Goal: Task Accomplishment & Management: Use online tool/utility

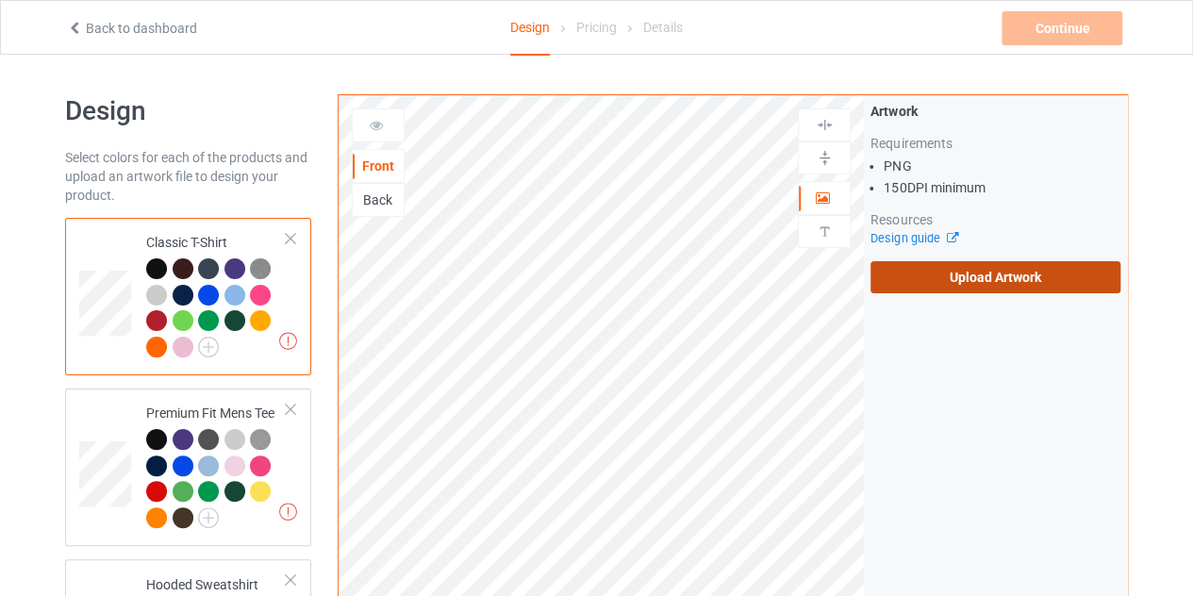
click at [950, 291] on label "Upload Artwork" at bounding box center [995, 277] width 250 height 32
click at [0, 0] on input "Upload Artwork" at bounding box center [0, 0] width 0 height 0
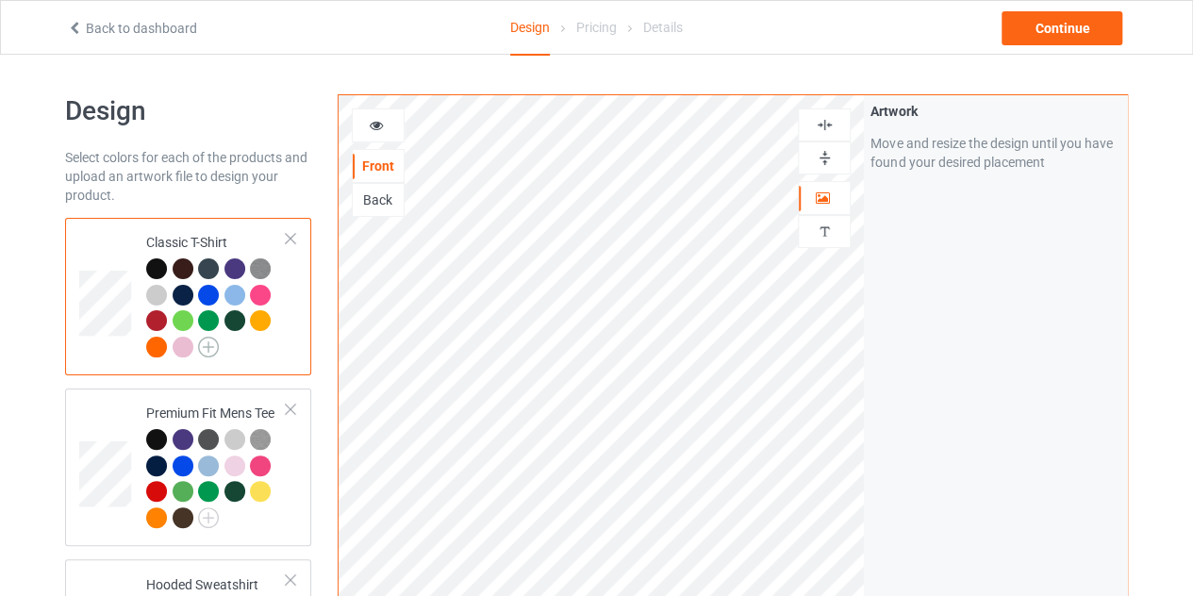
click at [206, 346] on img at bounding box center [208, 347] width 21 height 21
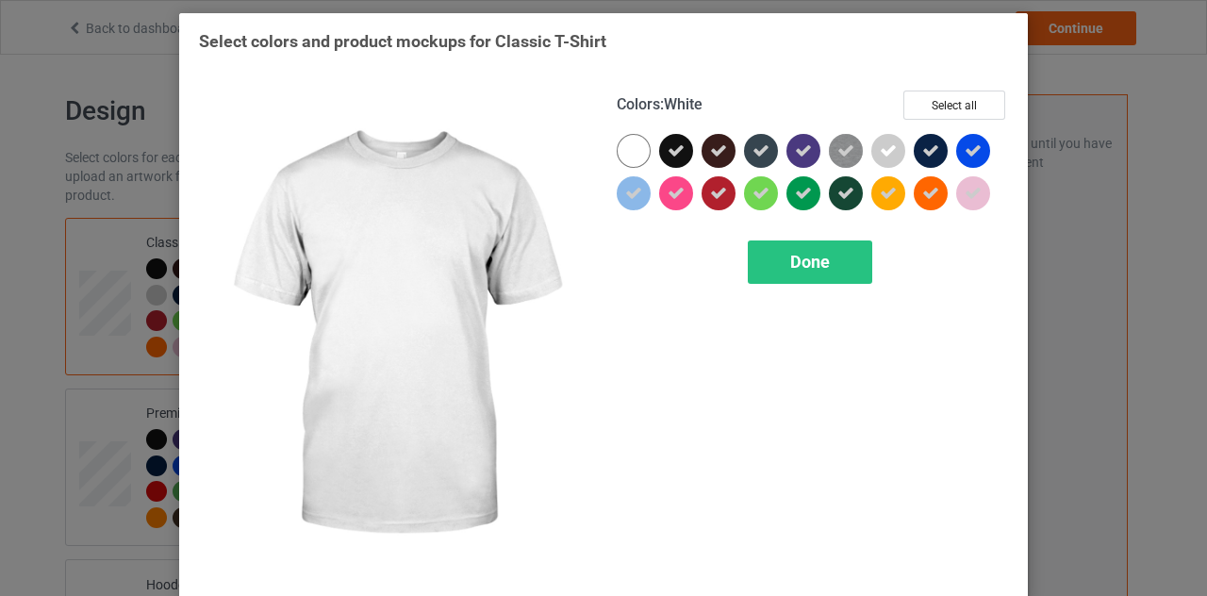
click at [618, 144] on div at bounding box center [634, 151] width 34 height 34
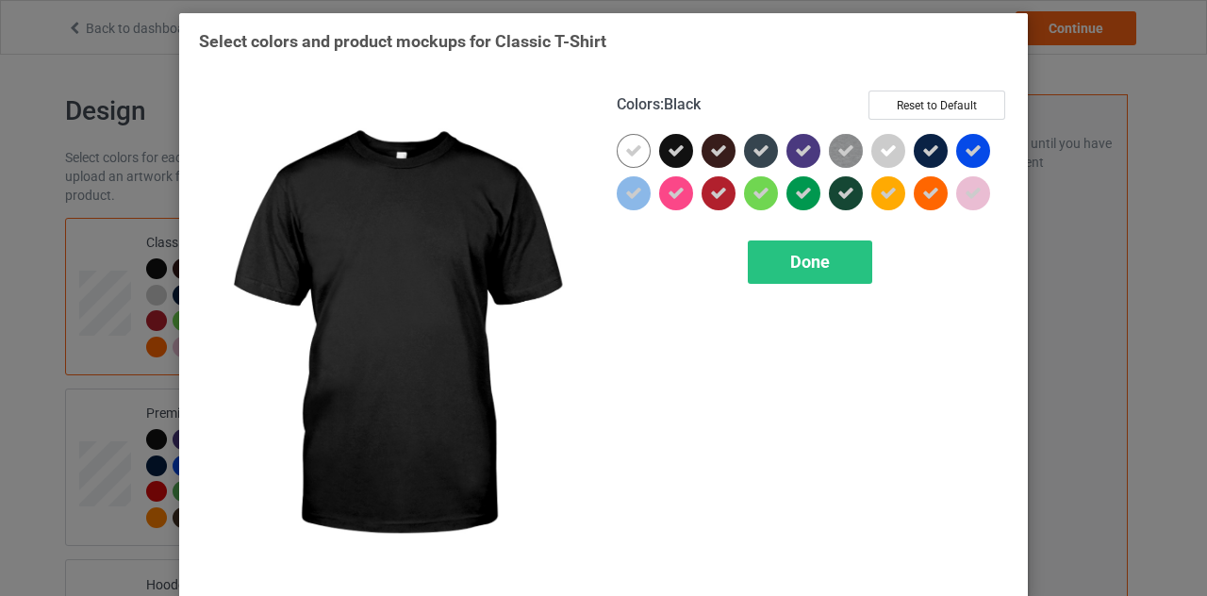
click at [667, 153] on icon at bounding box center [675, 150] width 17 height 17
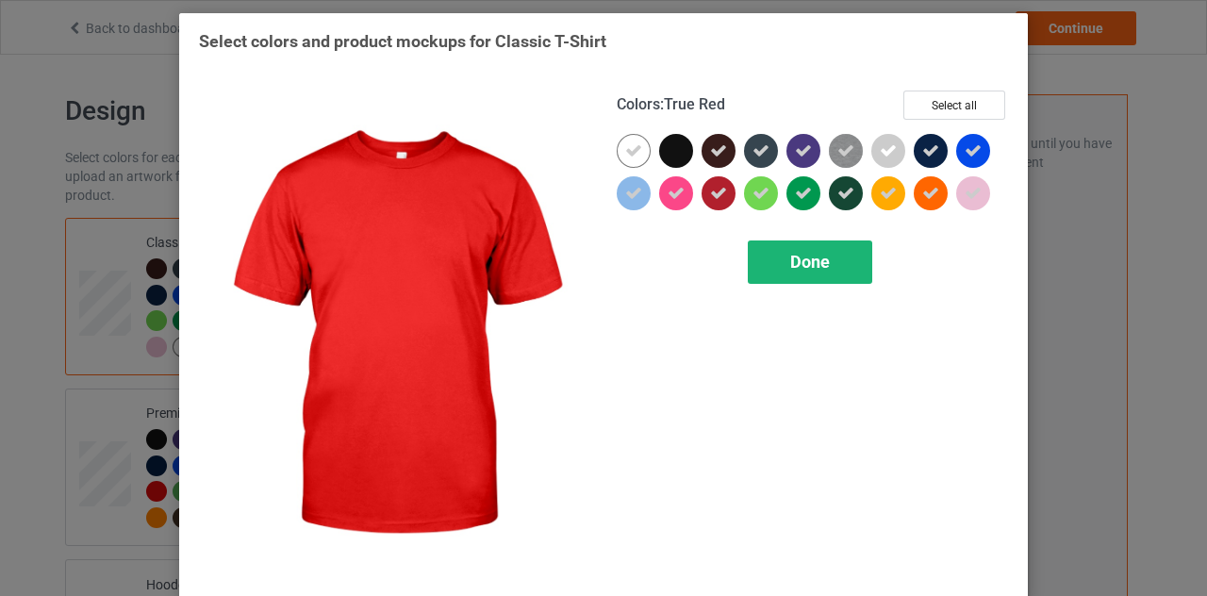
click at [796, 249] on div "Done" at bounding box center [810, 261] width 124 height 43
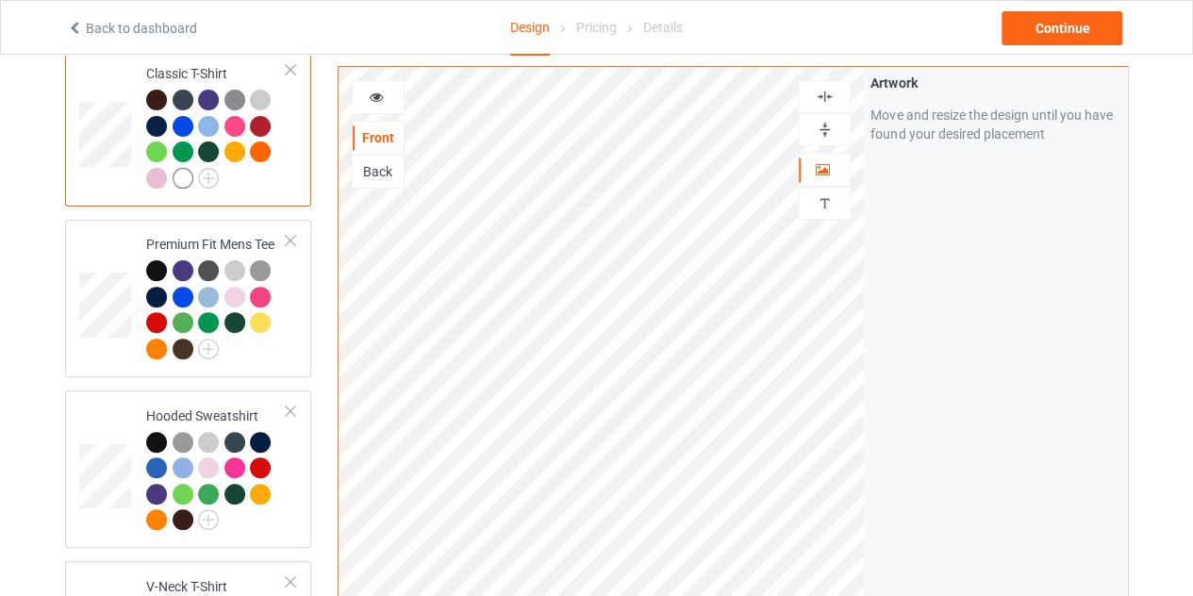
scroll to position [176, 0]
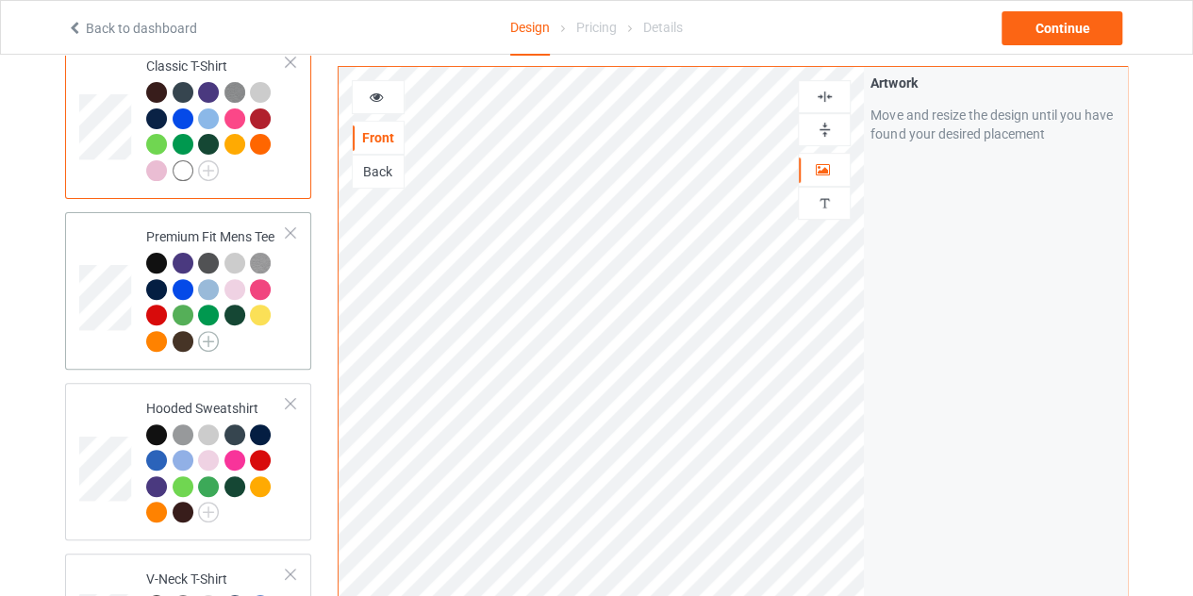
click at [204, 332] on img at bounding box center [208, 341] width 21 height 21
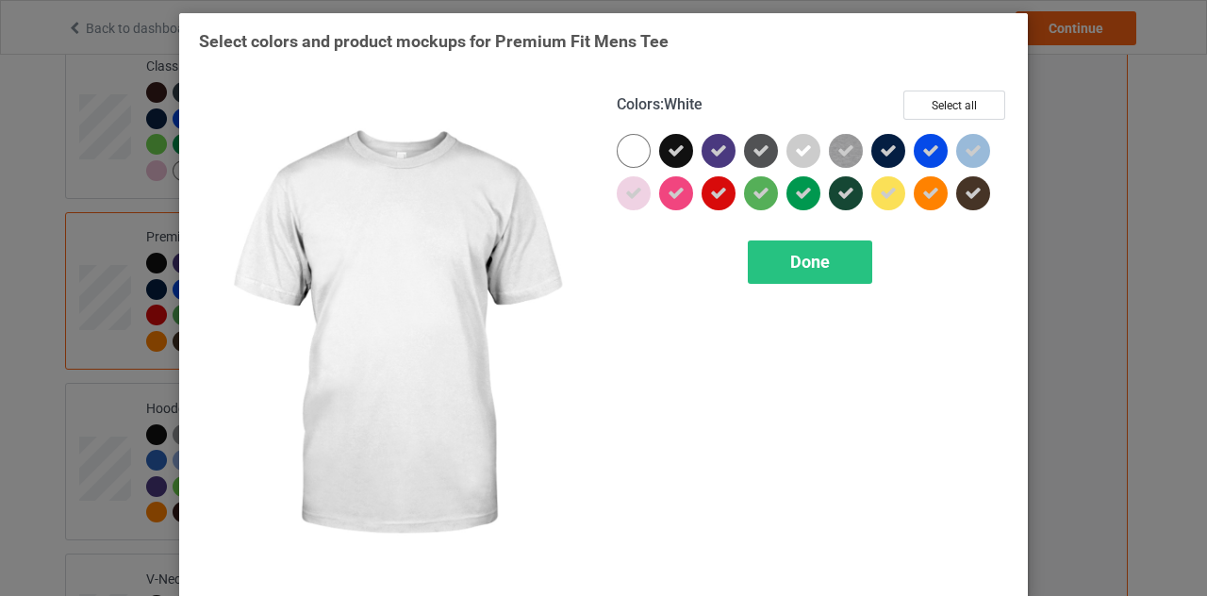
click at [638, 144] on div at bounding box center [634, 151] width 34 height 34
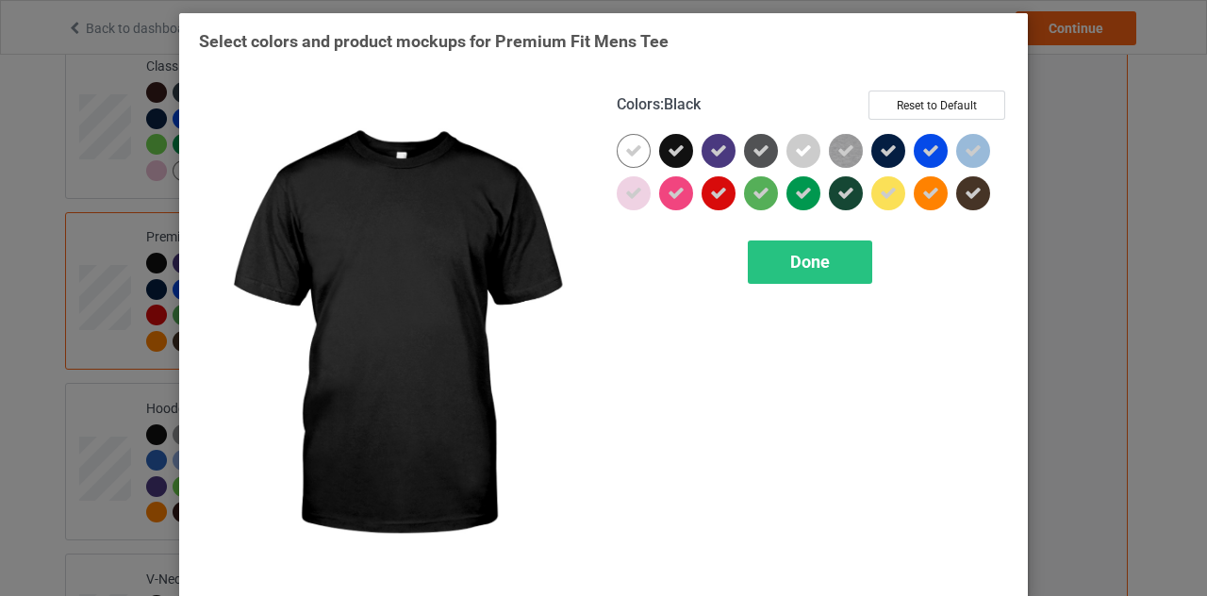
click at [667, 148] on icon at bounding box center [675, 150] width 17 height 17
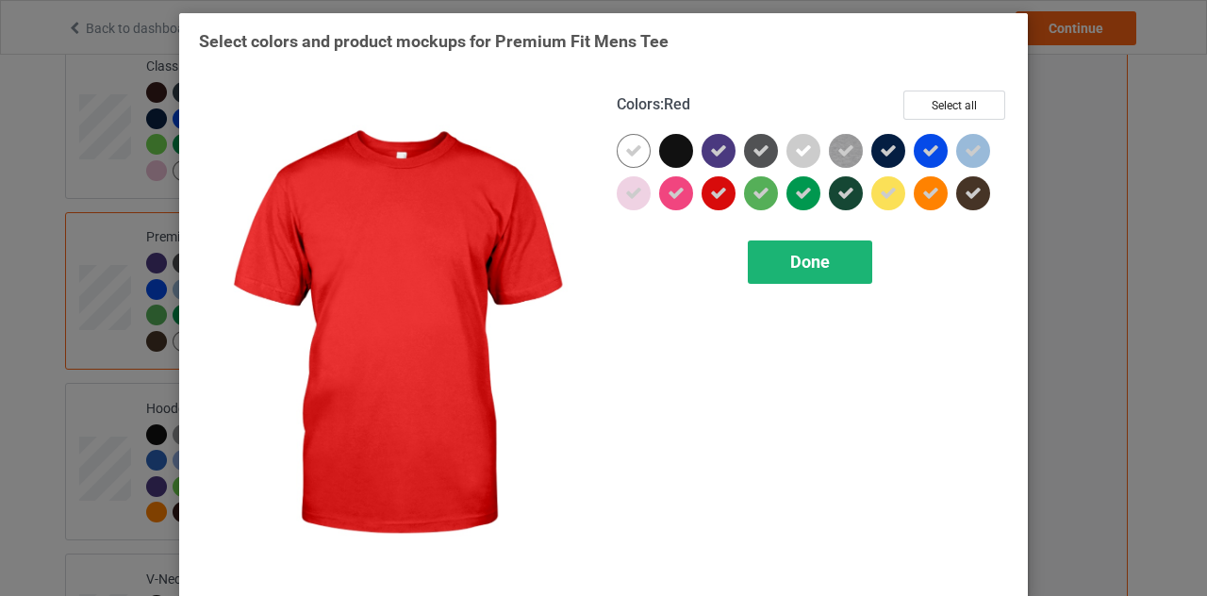
click at [790, 261] on span "Done" at bounding box center [810, 262] width 40 height 20
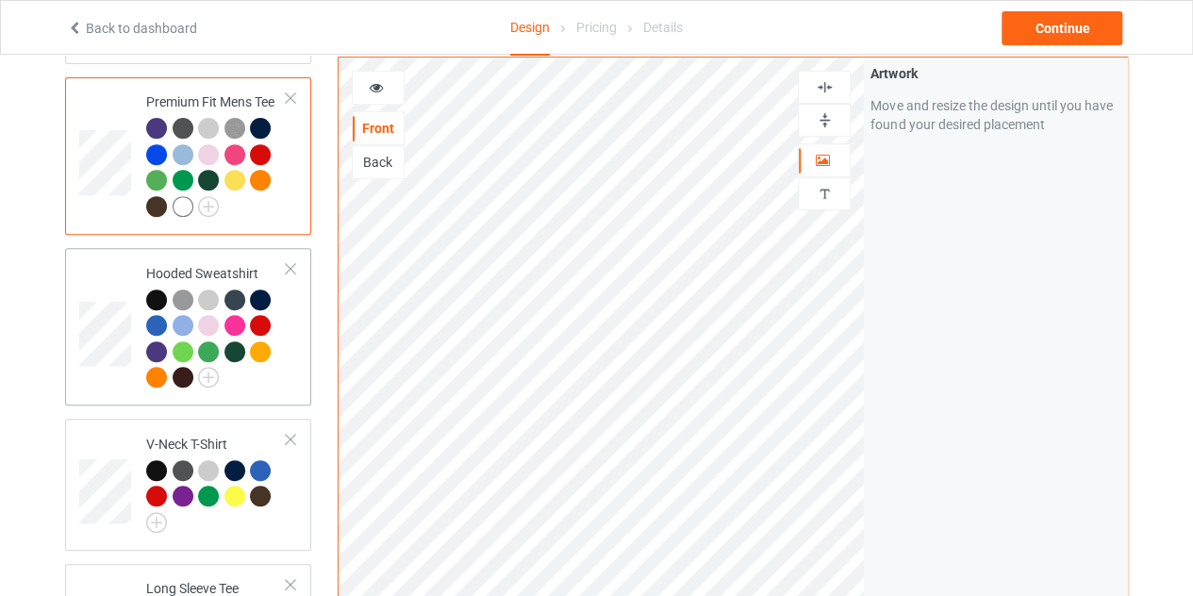
scroll to position [318, 0]
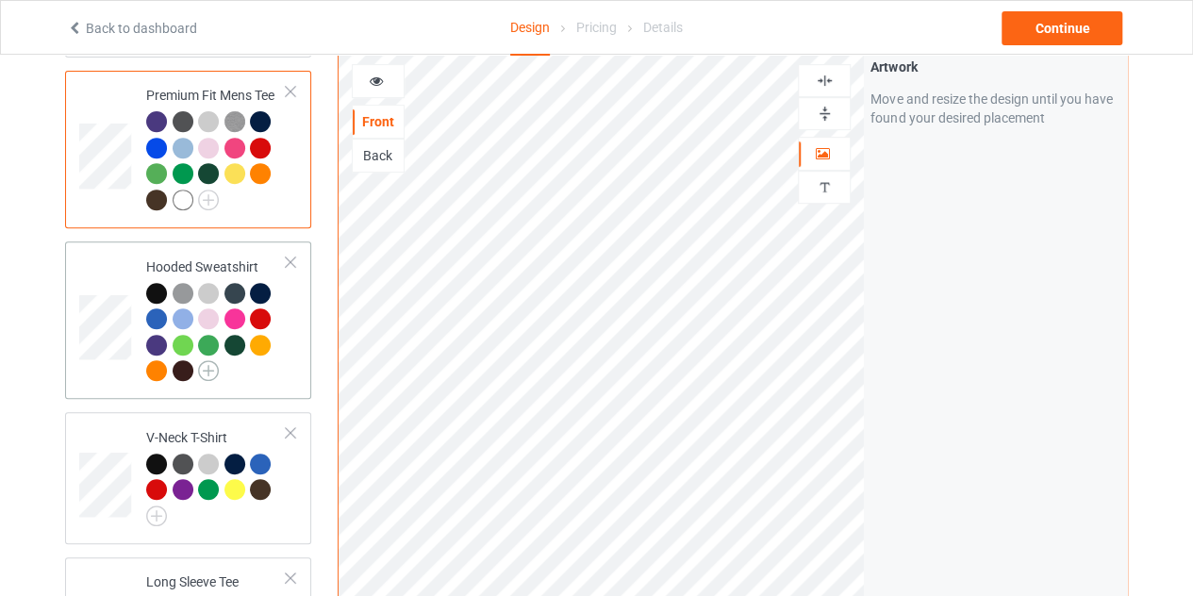
click at [211, 378] on img at bounding box center [208, 370] width 21 height 21
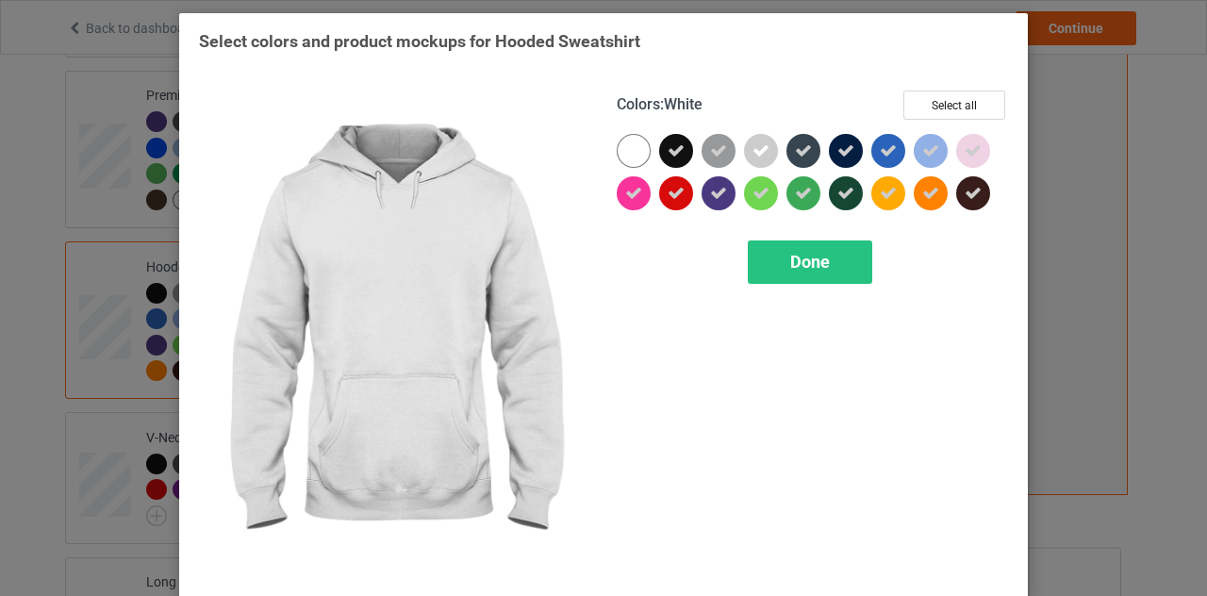
click at [619, 150] on div at bounding box center [634, 151] width 34 height 34
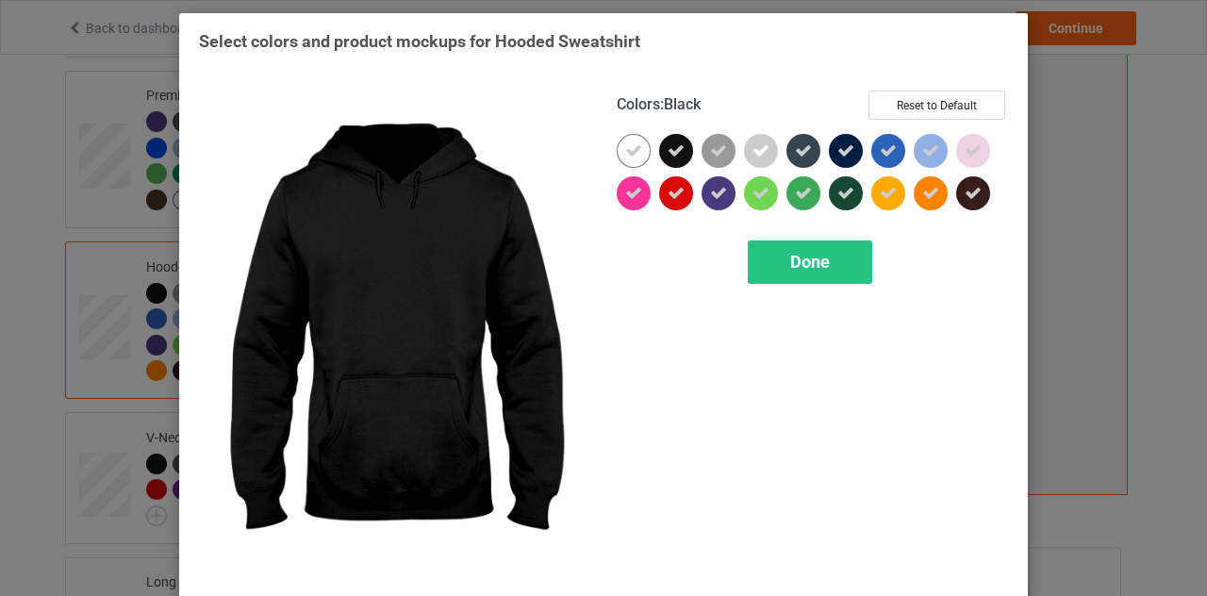
click at [659, 152] on div at bounding box center [676, 151] width 34 height 34
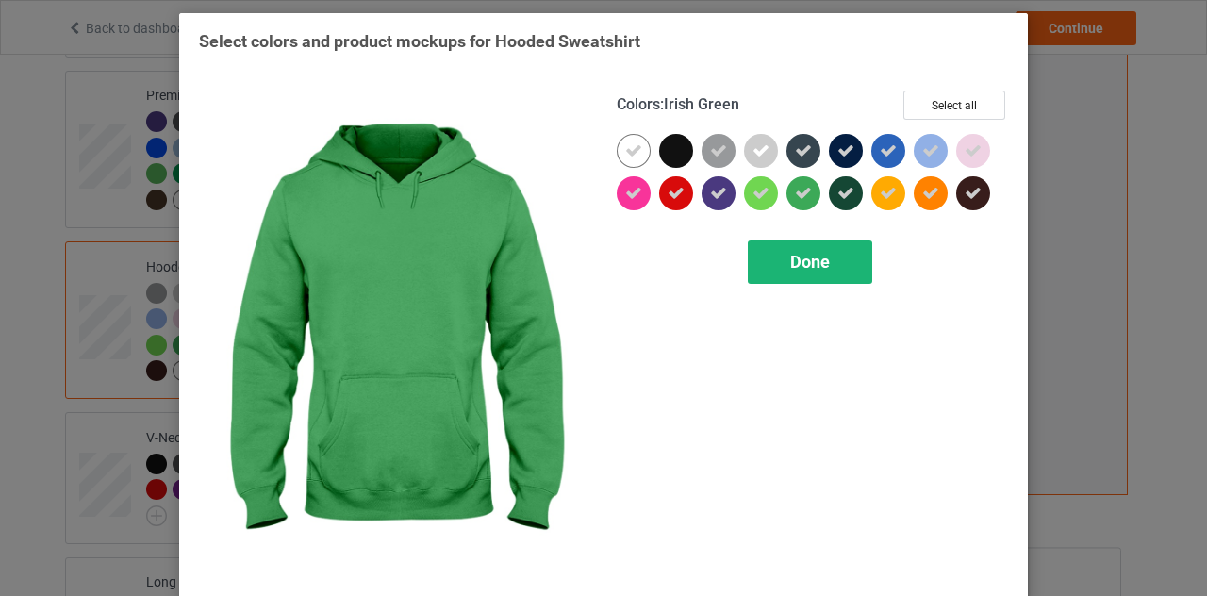
click at [790, 268] on span "Done" at bounding box center [810, 262] width 40 height 20
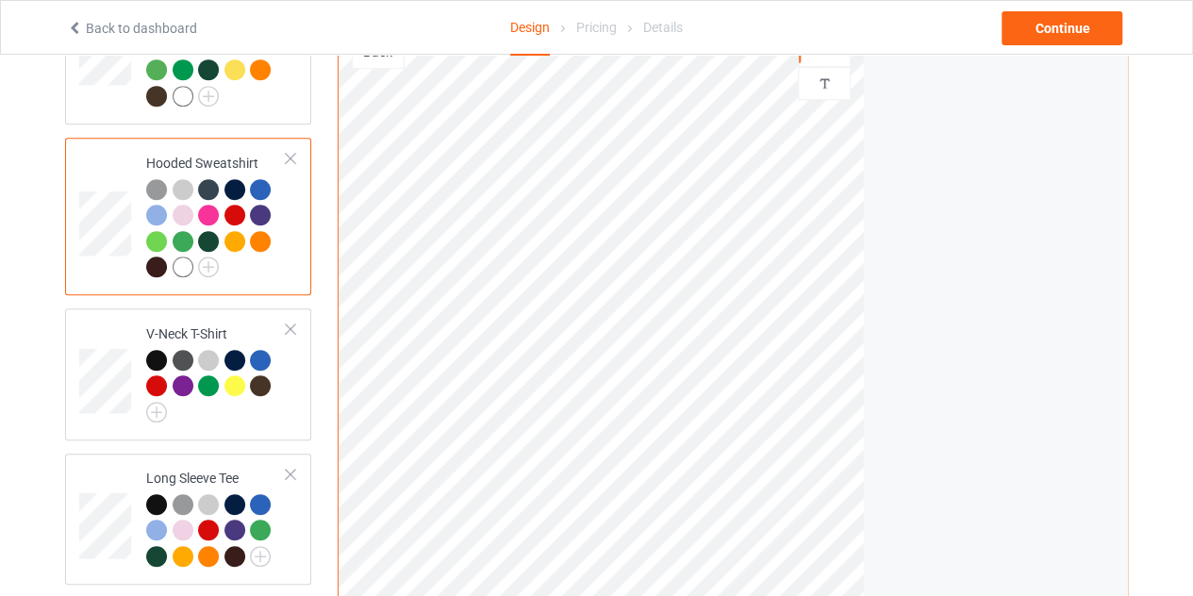
scroll to position [428, 0]
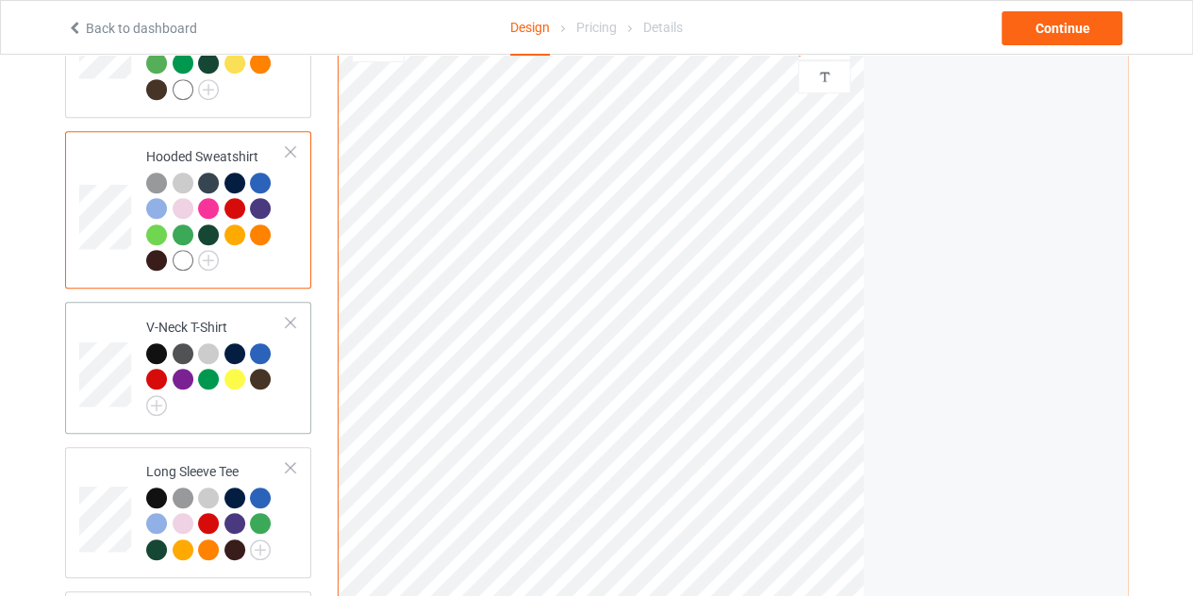
click at [161, 389] on div at bounding box center [159, 382] width 26 height 26
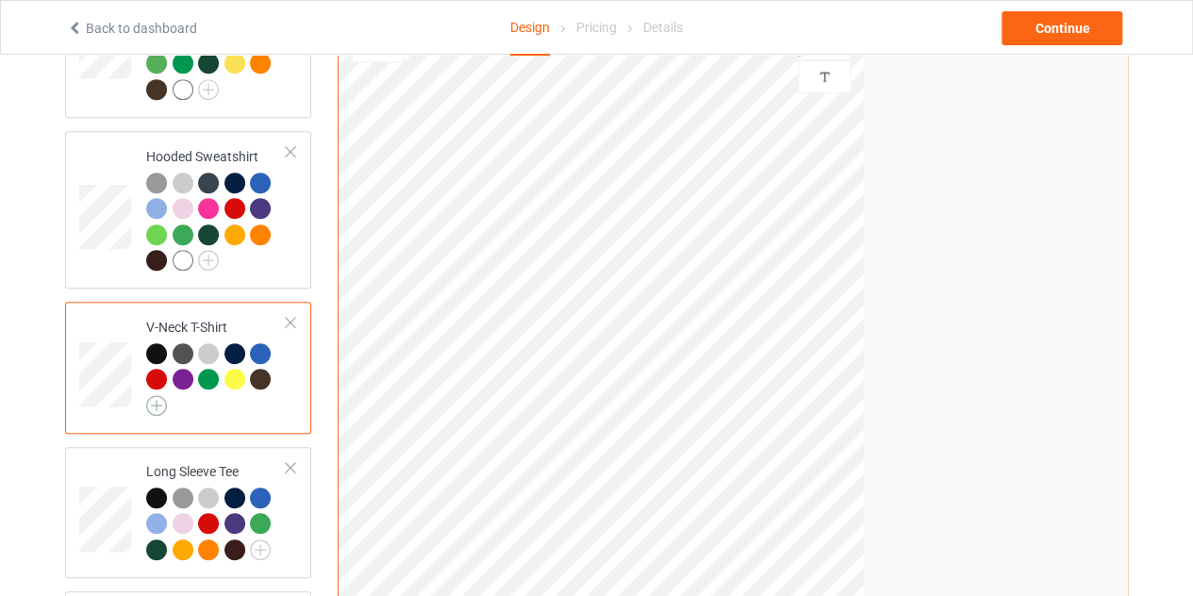
click at [155, 404] on img at bounding box center [156, 405] width 21 height 21
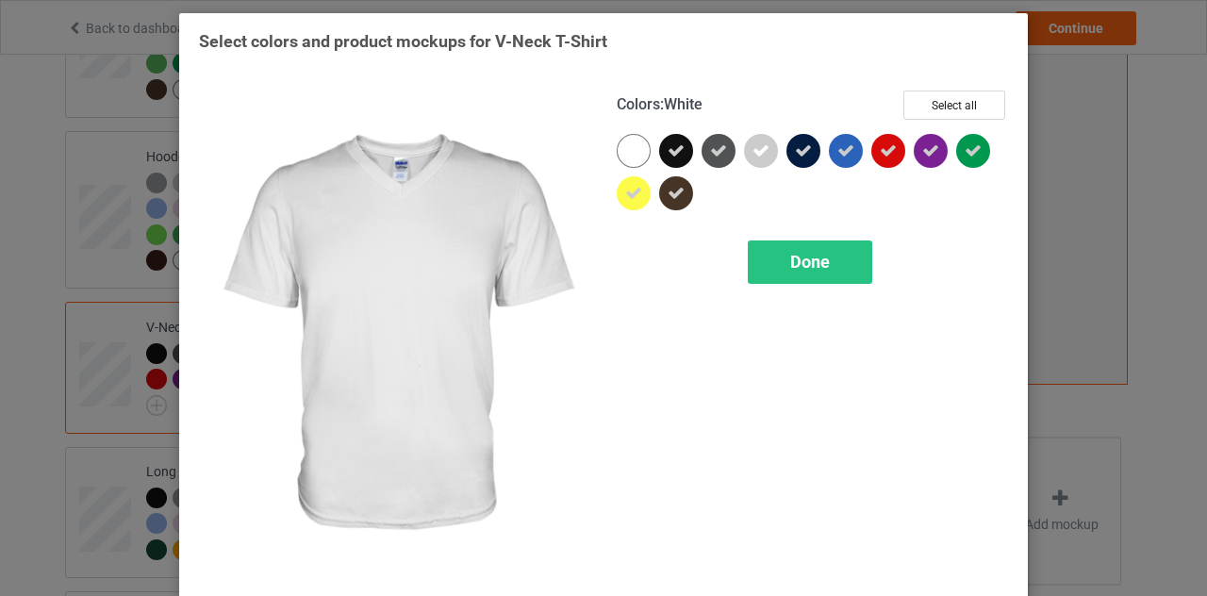
click at [634, 153] on div at bounding box center [634, 151] width 34 height 34
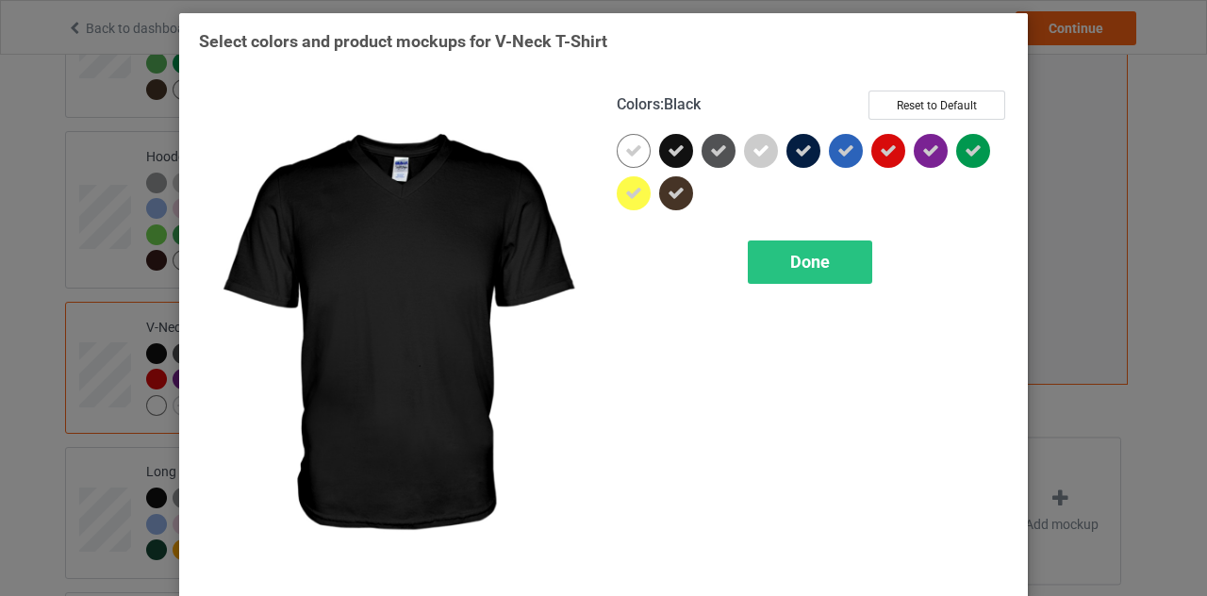
click at [681, 153] on div at bounding box center [676, 151] width 34 height 34
click at [779, 237] on div "Colors : Black Select all Done" at bounding box center [812, 335] width 418 height 516
click at [780, 258] on div "Done" at bounding box center [810, 261] width 124 height 43
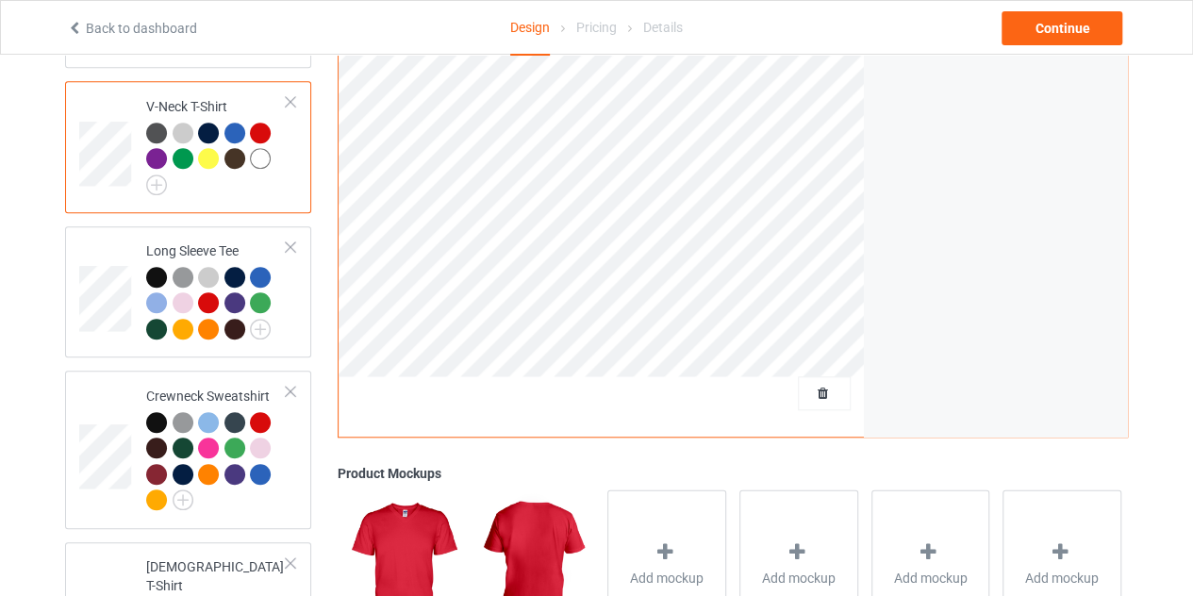
scroll to position [673, 0]
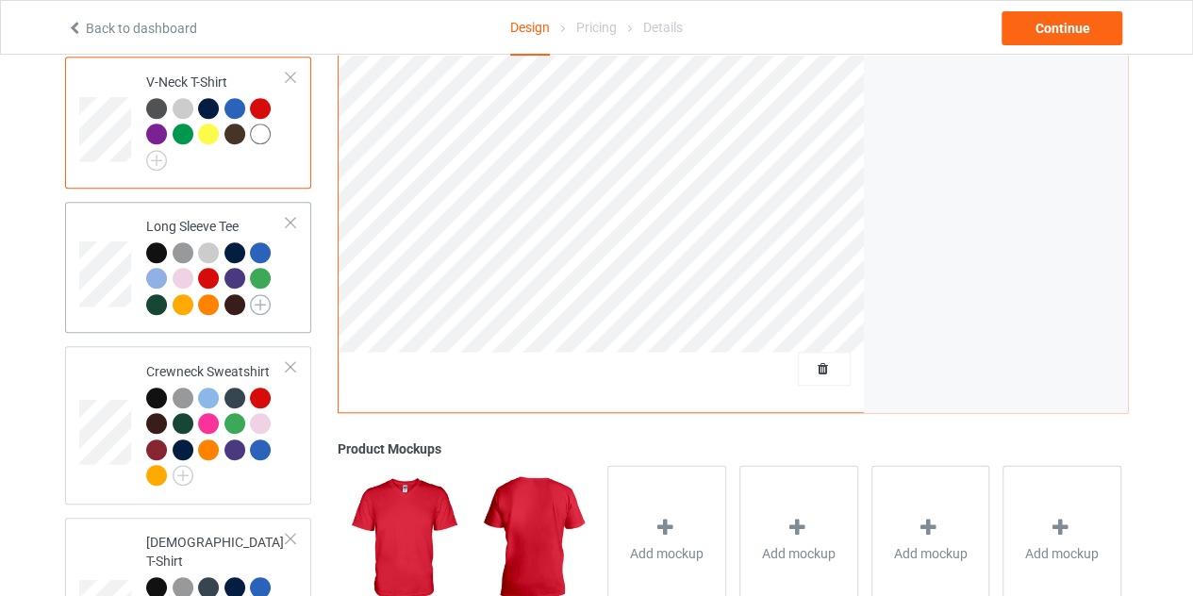
click at [250, 300] on img at bounding box center [260, 304] width 21 height 21
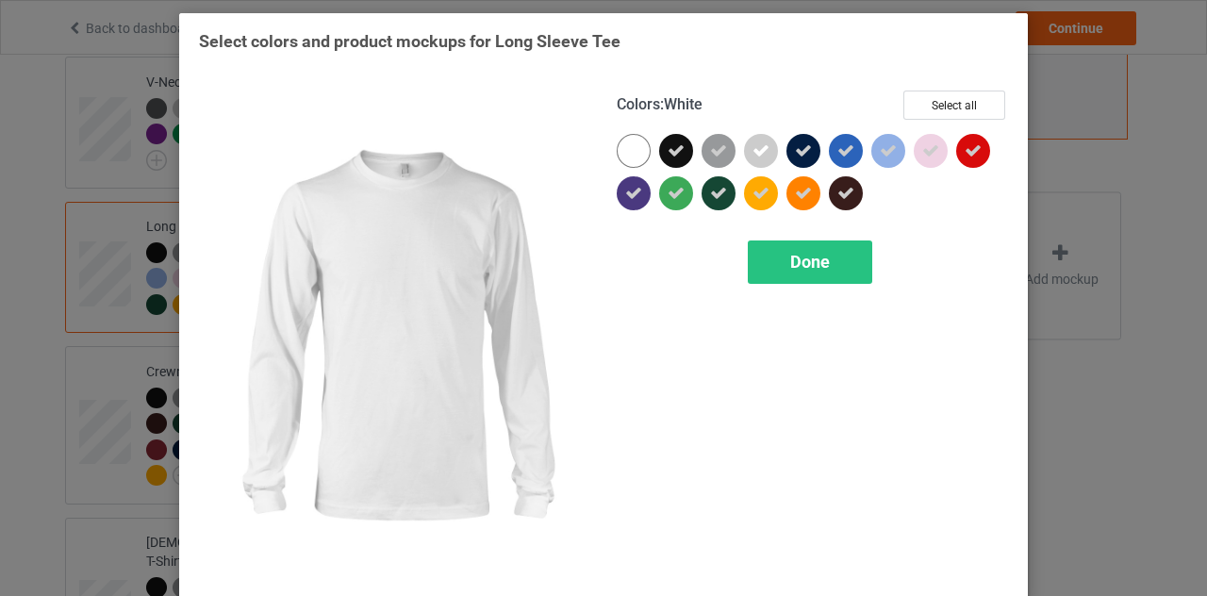
click at [637, 152] on div at bounding box center [634, 151] width 34 height 34
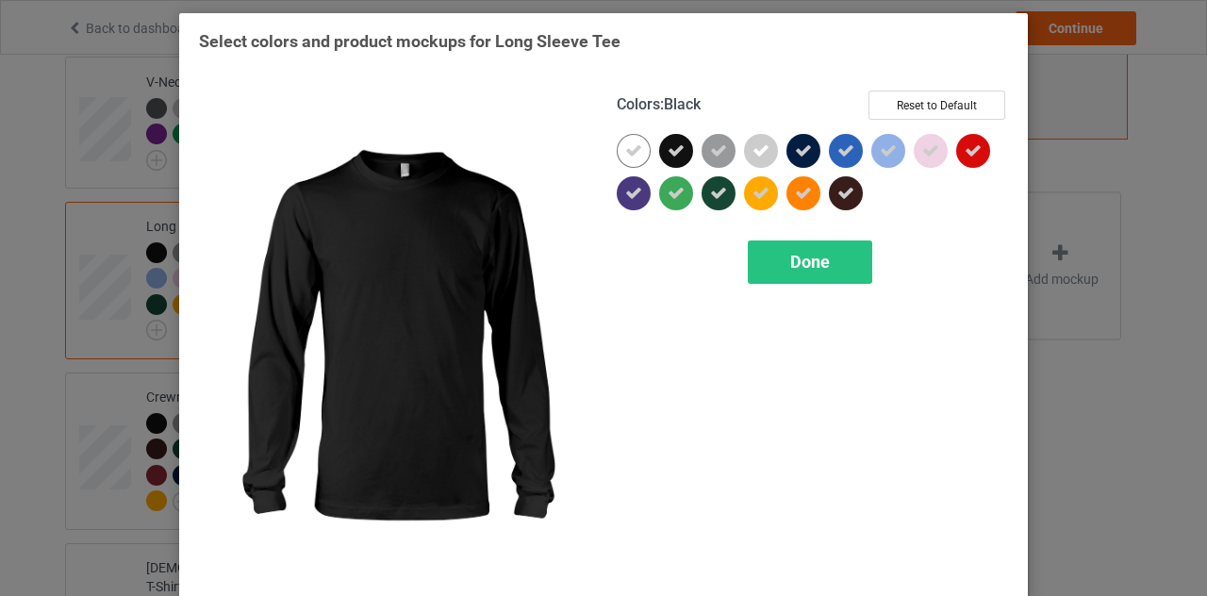
click at [675, 156] on icon at bounding box center [675, 150] width 17 height 17
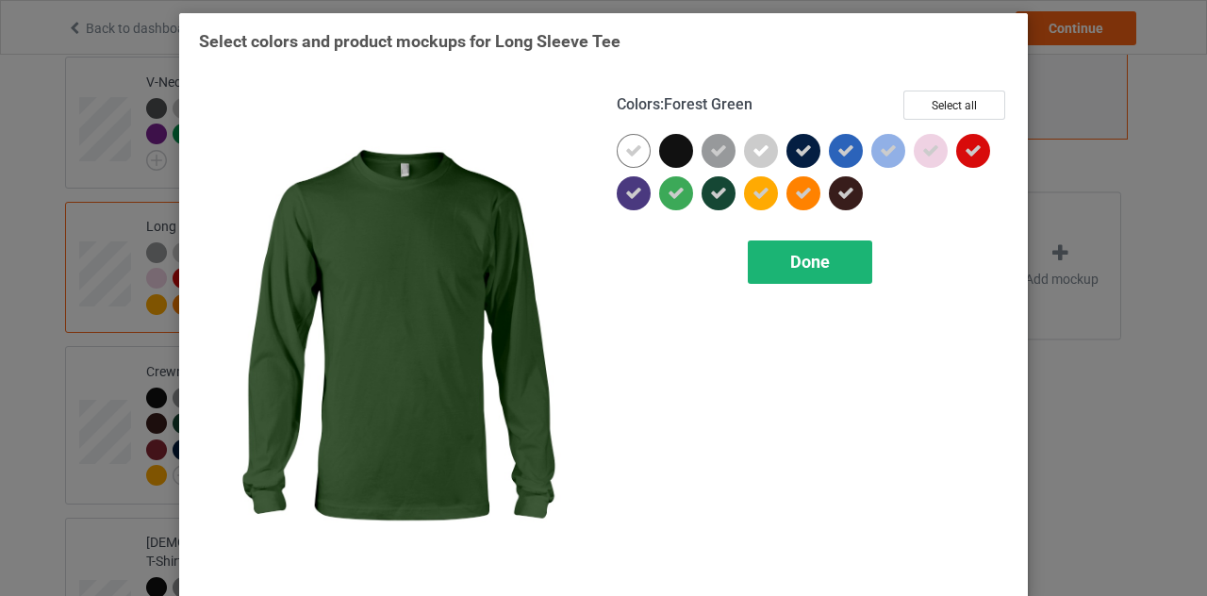
click at [777, 246] on div "Done" at bounding box center [810, 261] width 124 height 43
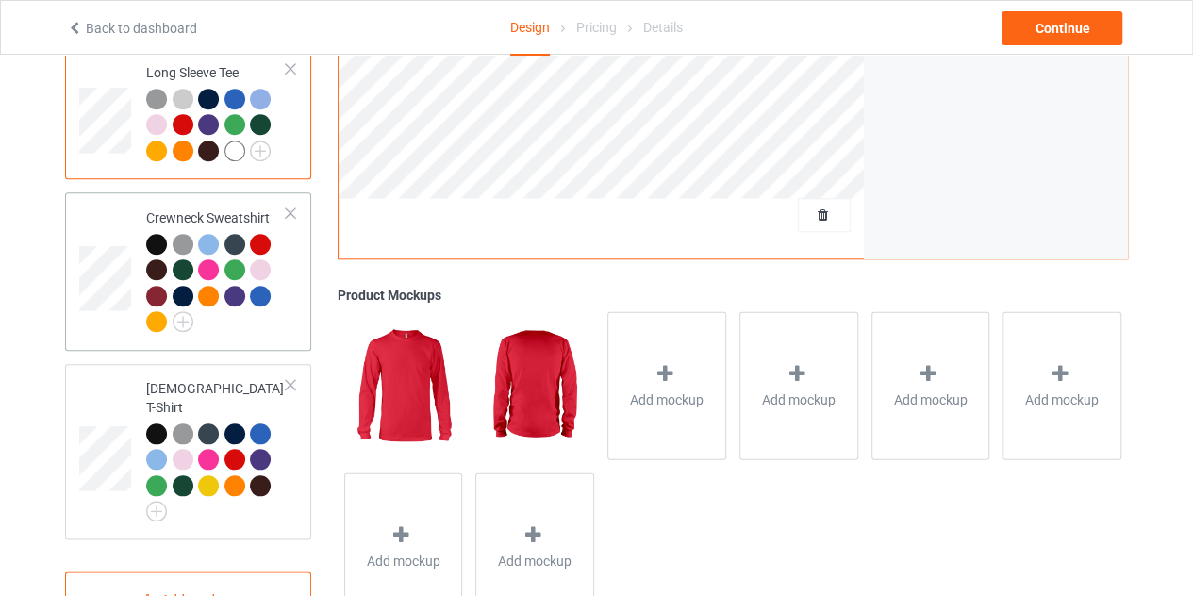
scroll to position [835, 0]
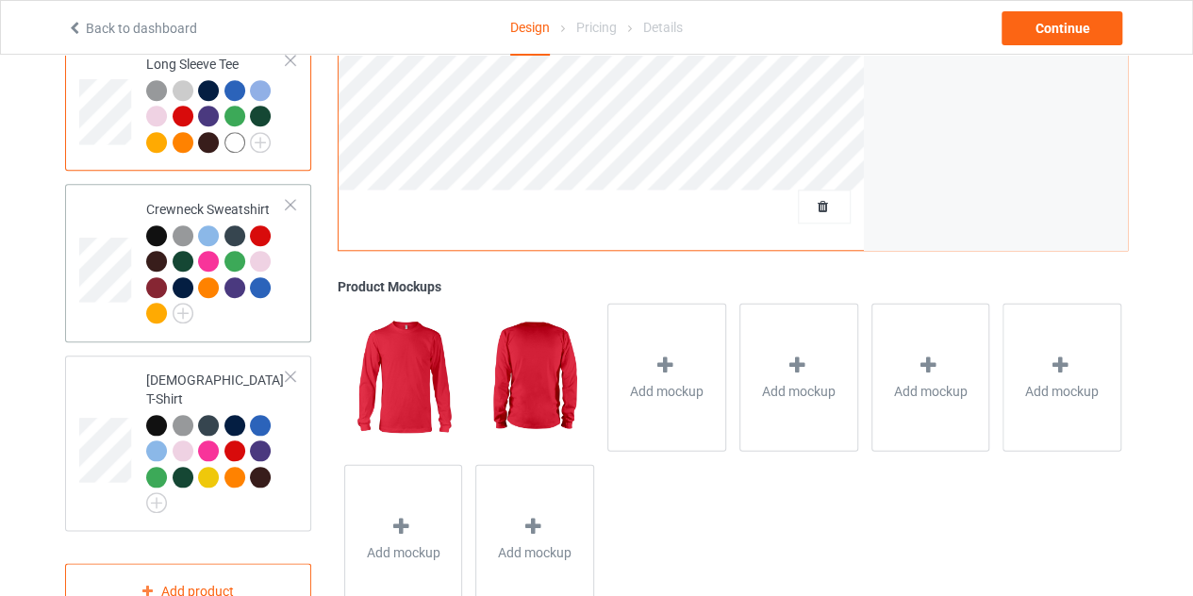
click at [192, 312] on div at bounding box center [216, 277] width 140 height 104
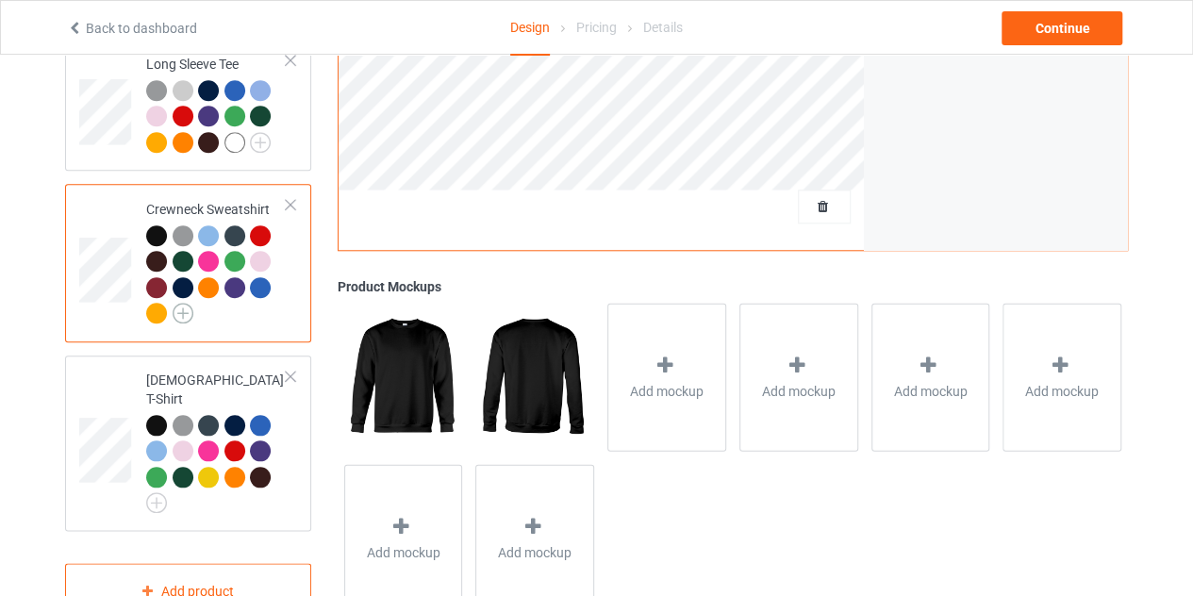
click at [179, 304] on img at bounding box center [183, 313] width 21 height 21
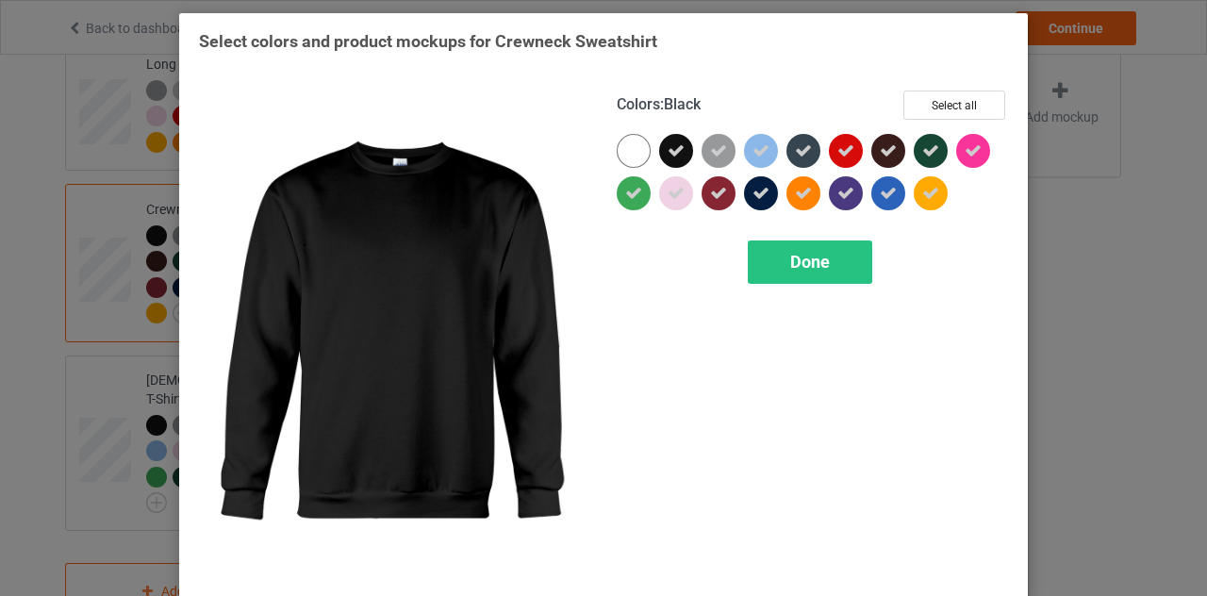
drag, startPoint x: 630, startPoint y: 145, endPoint x: 660, endPoint y: 150, distance: 30.5
click at [660, 150] on div at bounding box center [812, 176] width 391 height 85
click at [667, 150] on icon at bounding box center [675, 150] width 17 height 17
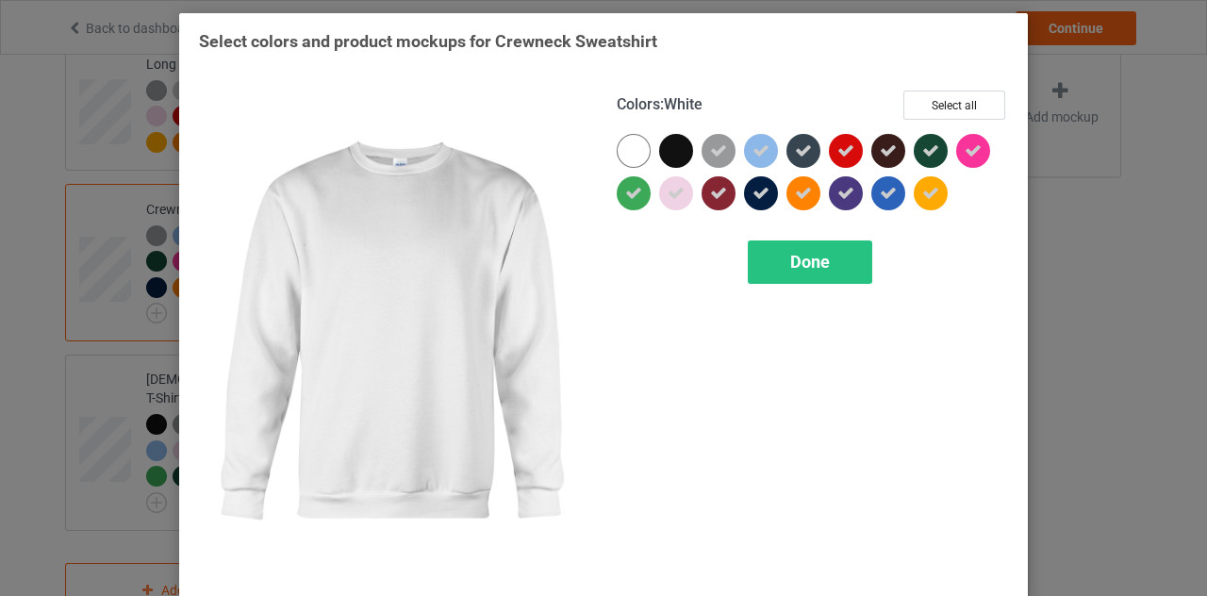
click at [639, 150] on div at bounding box center [634, 151] width 34 height 34
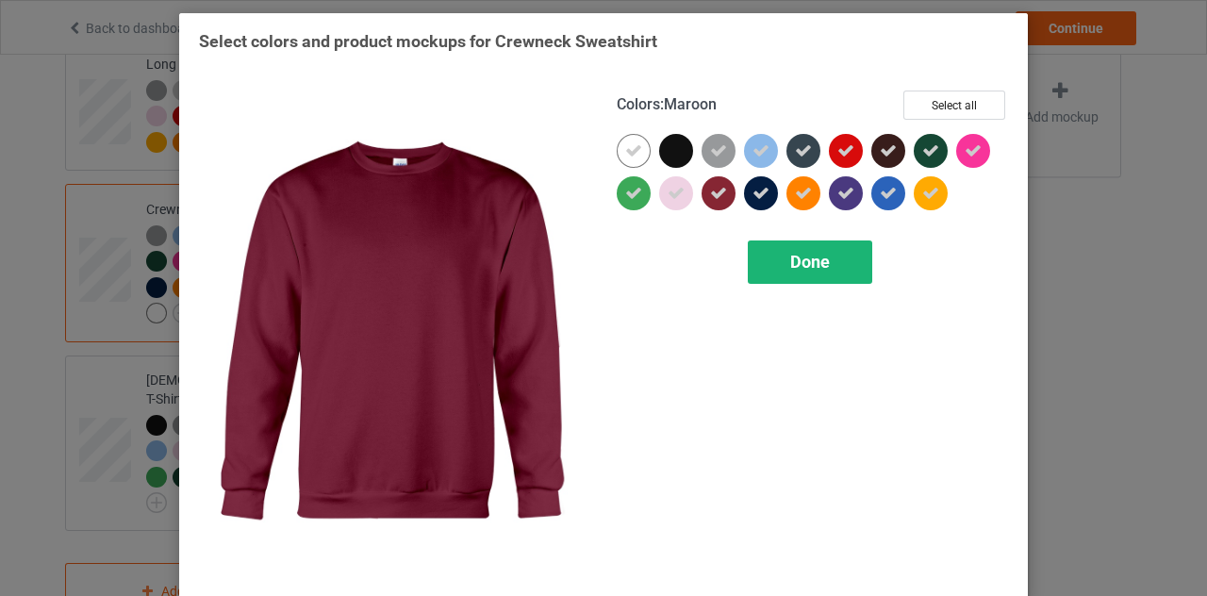
click at [814, 269] on span "Done" at bounding box center [810, 262] width 40 height 20
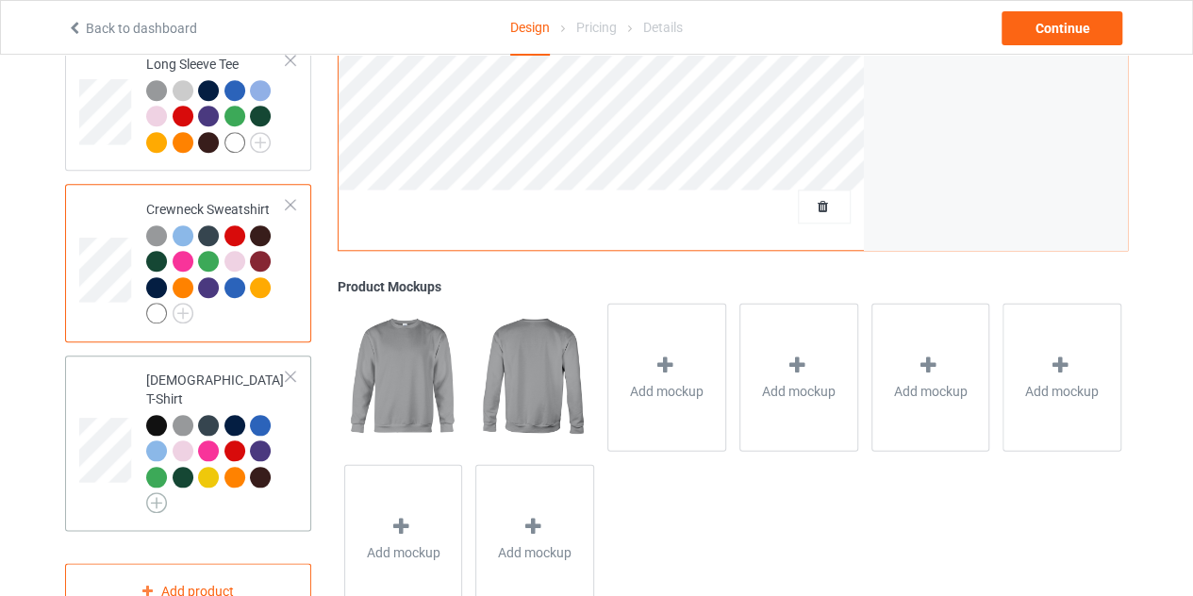
click at [156, 492] on img at bounding box center [156, 502] width 21 height 21
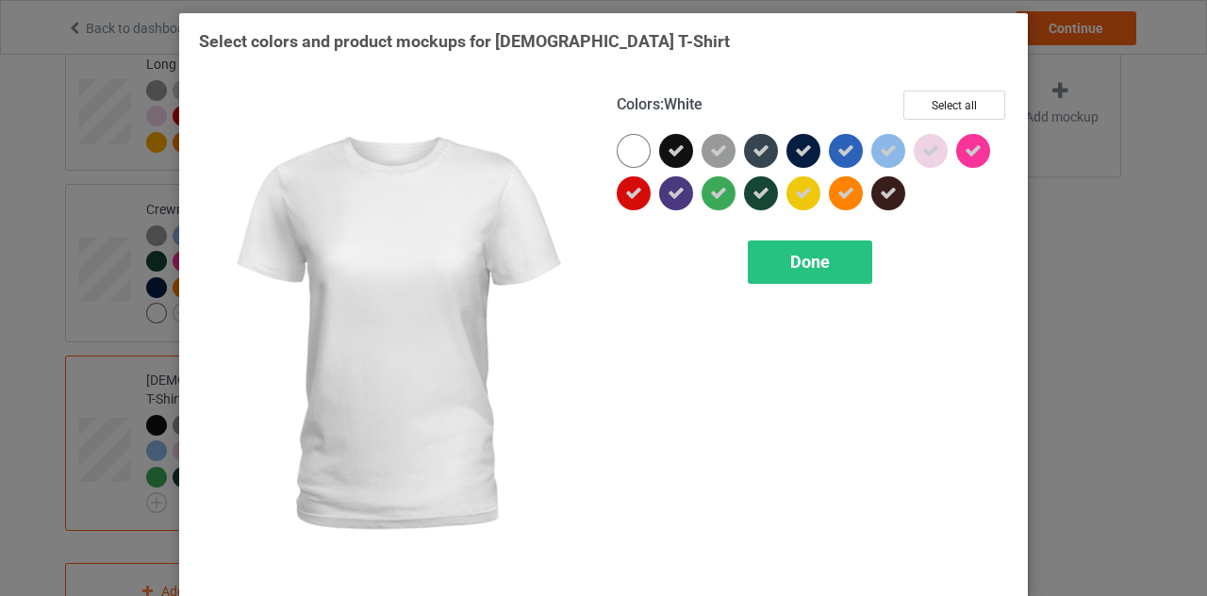
click at [621, 143] on div at bounding box center [634, 151] width 34 height 34
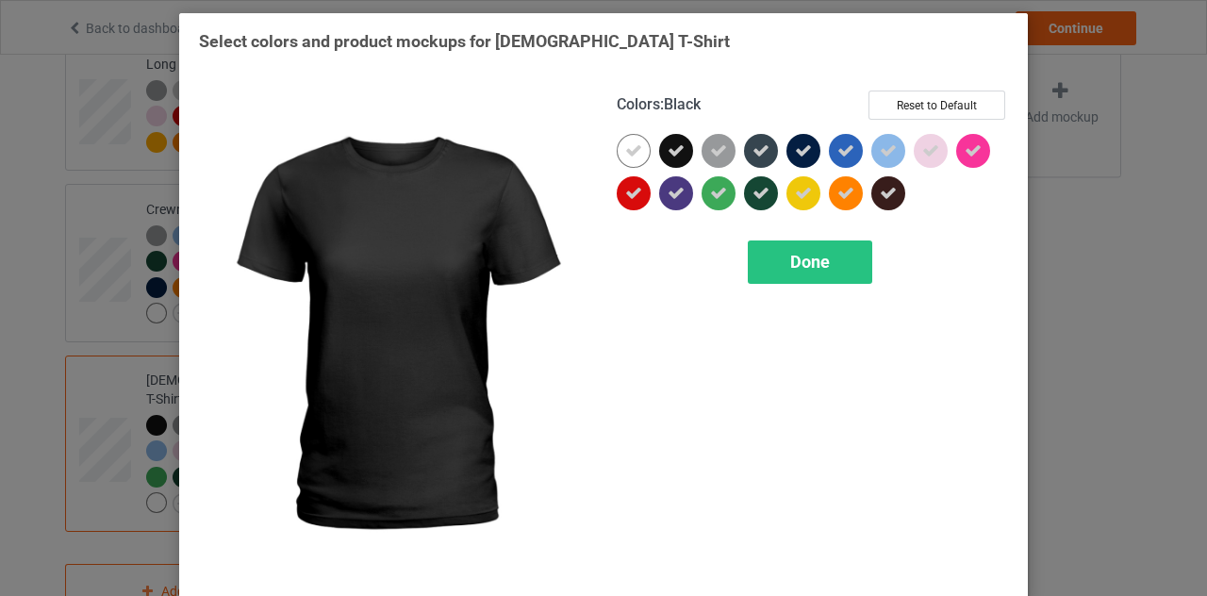
click at [672, 142] on icon at bounding box center [675, 150] width 17 height 17
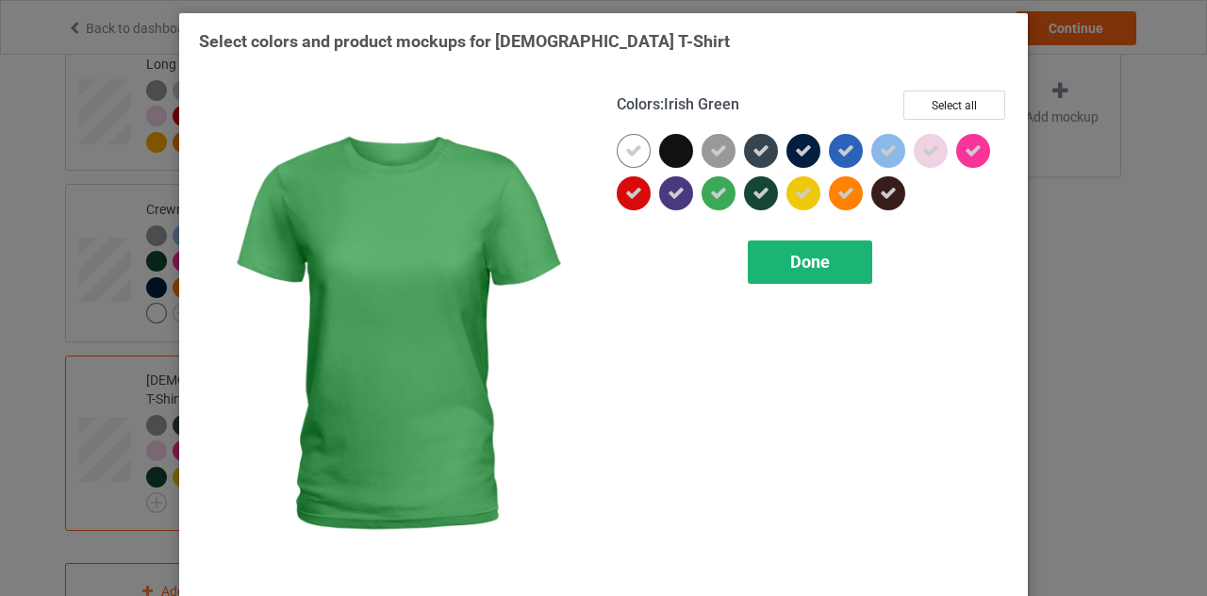
click at [766, 261] on div "Done" at bounding box center [810, 261] width 124 height 43
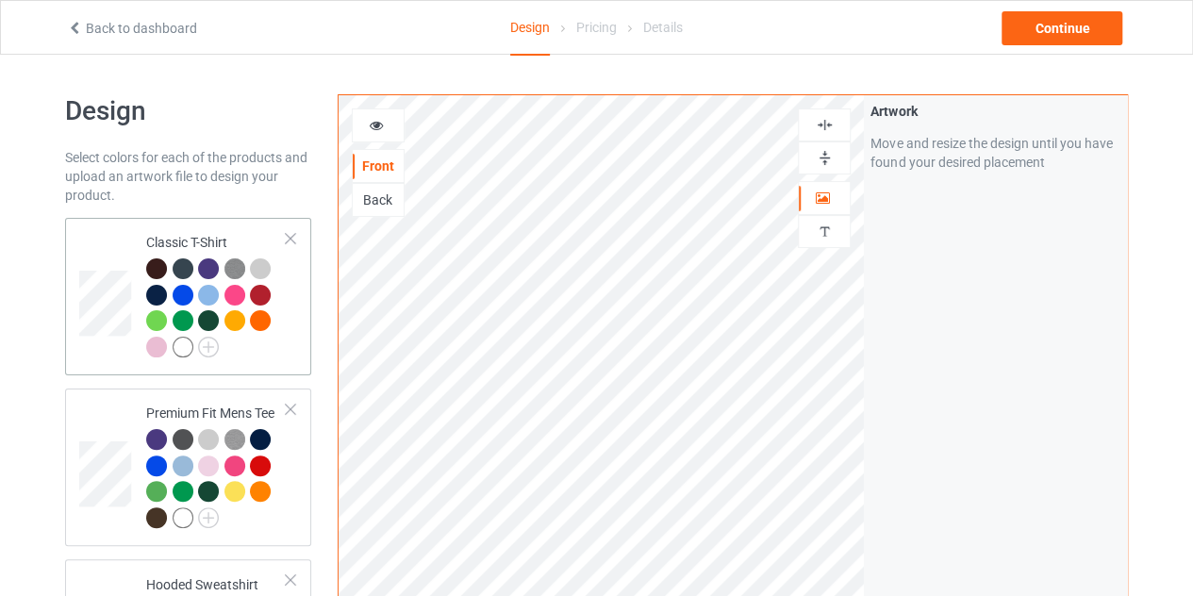
click at [186, 344] on div at bounding box center [183, 347] width 21 height 21
click at [373, 116] on icon at bounding box center [377, 122] width 16 height 13
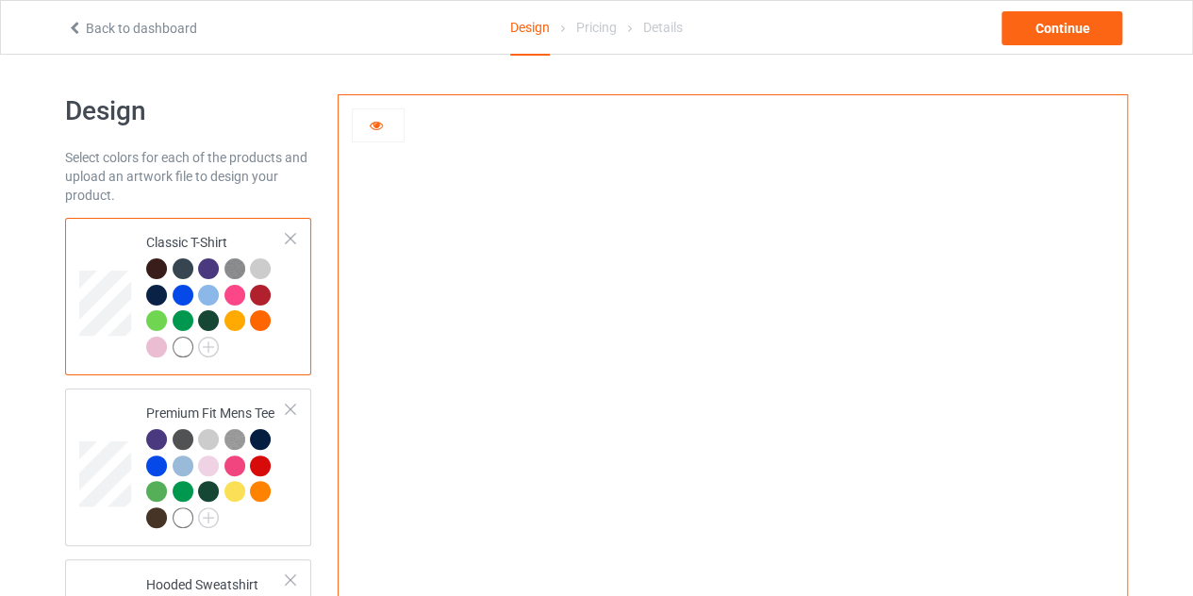
click at [378, 129] on icon at bounding box center [377, 122] width 16 height 13
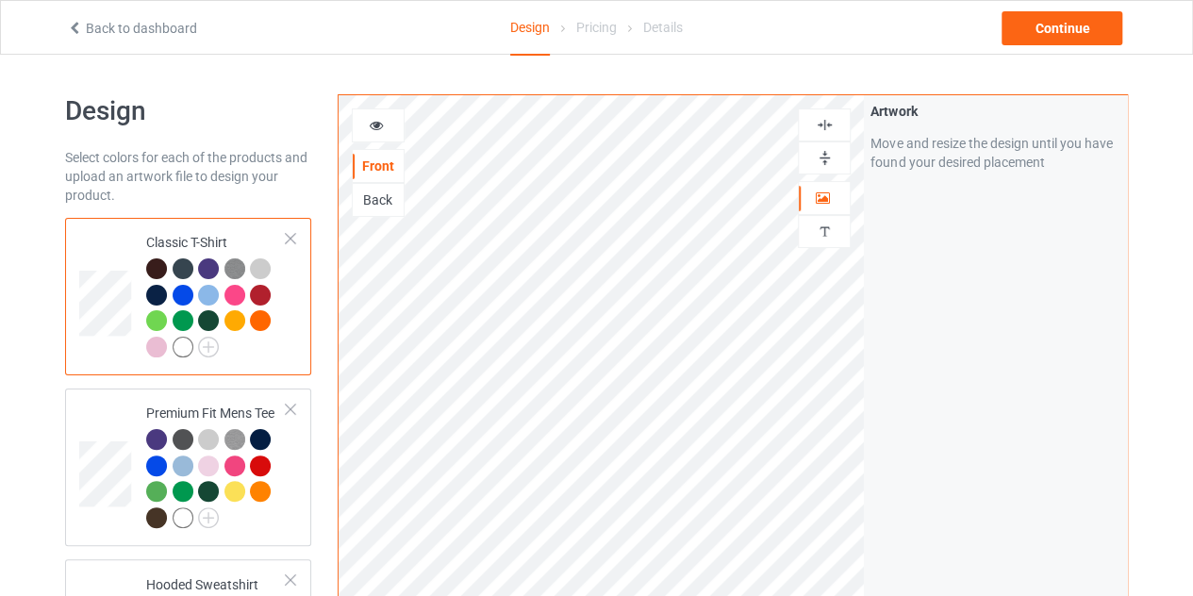
click at [381, 118] on icon at bounding box center [377, 122] width 16 height 13
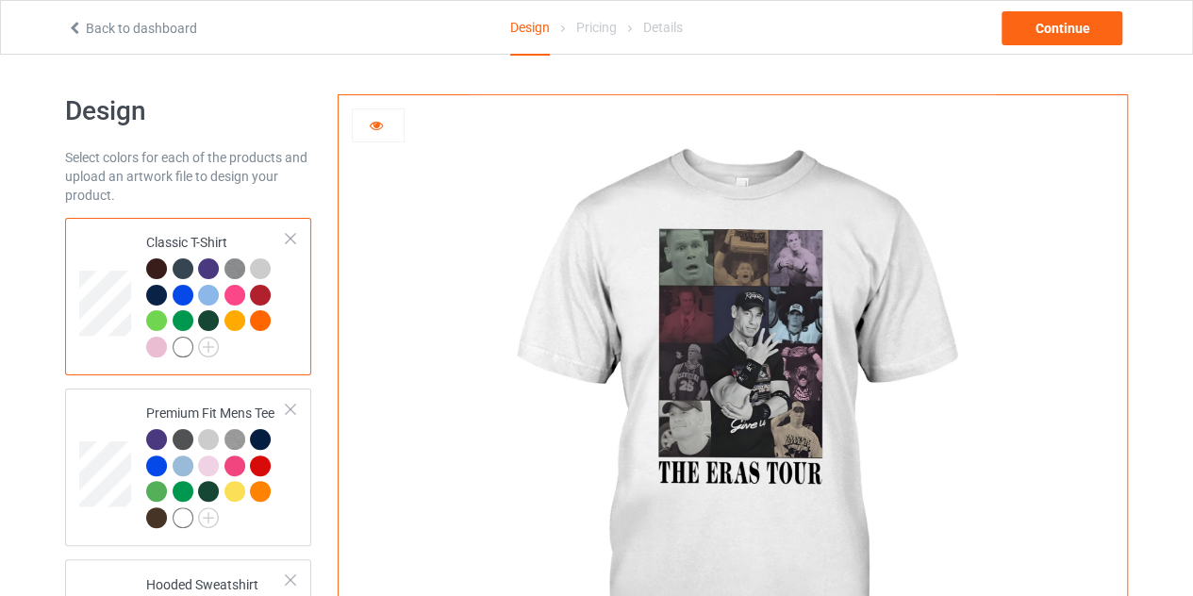
click at [383, 130] on div at bounding box center [378, 125] width 51 height 19
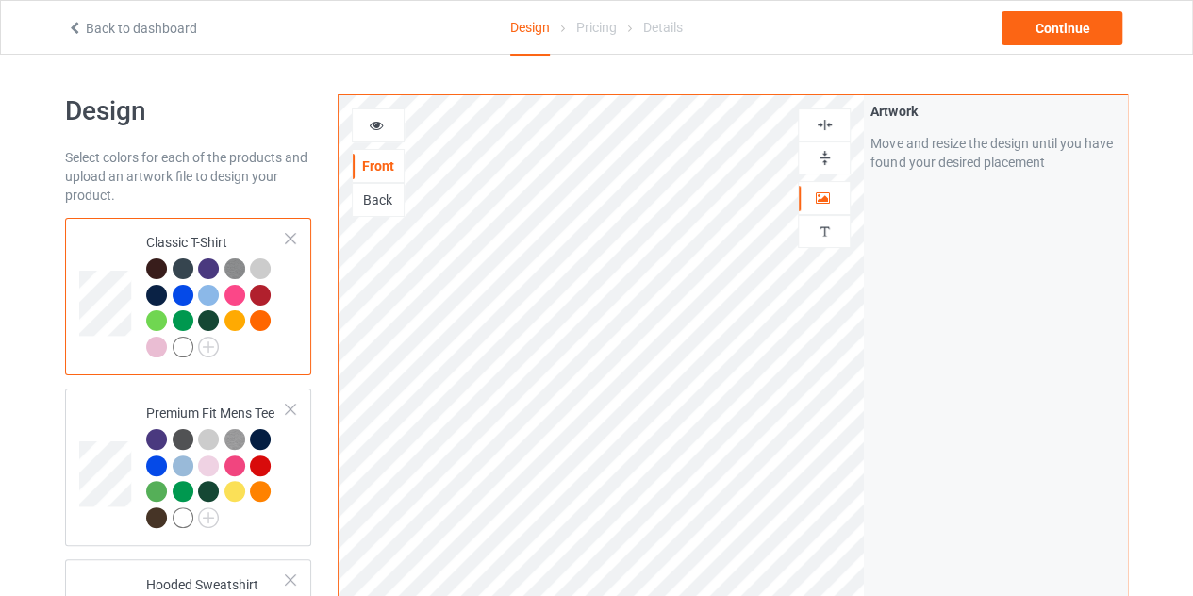
click at [825, 130] on img at bounding box center [824, 125] width 18 height 18
click at [372, 128] on icon at bounding box center [377, 122] width 16 height 13
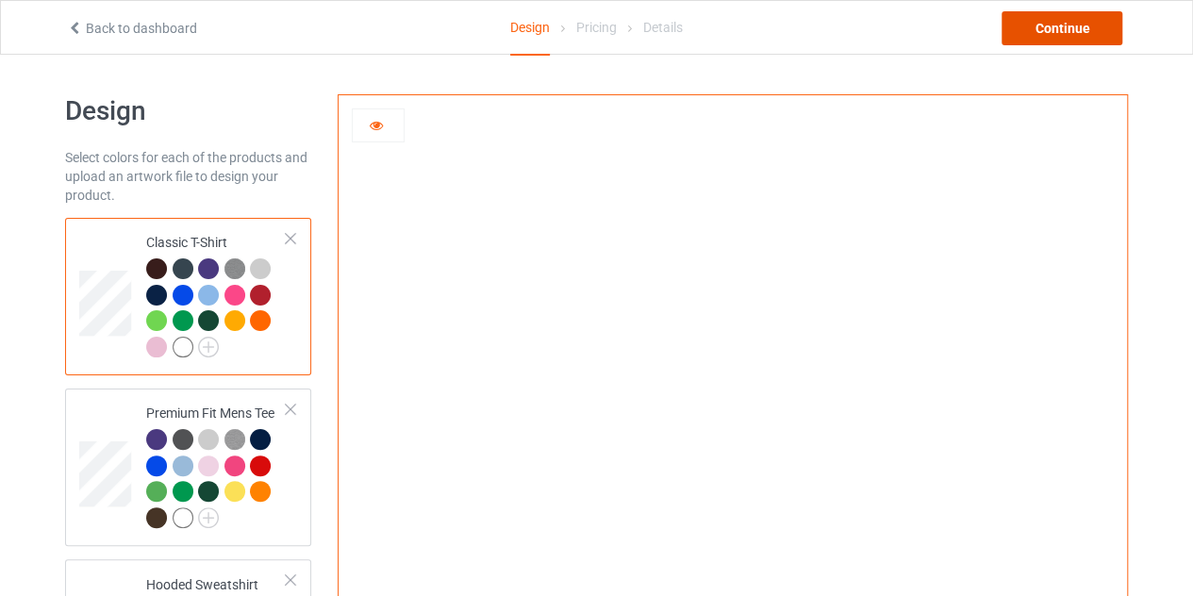
click at [1028, 26] on div "Continue" at bounding box center [1061, 28] width 121 height 34
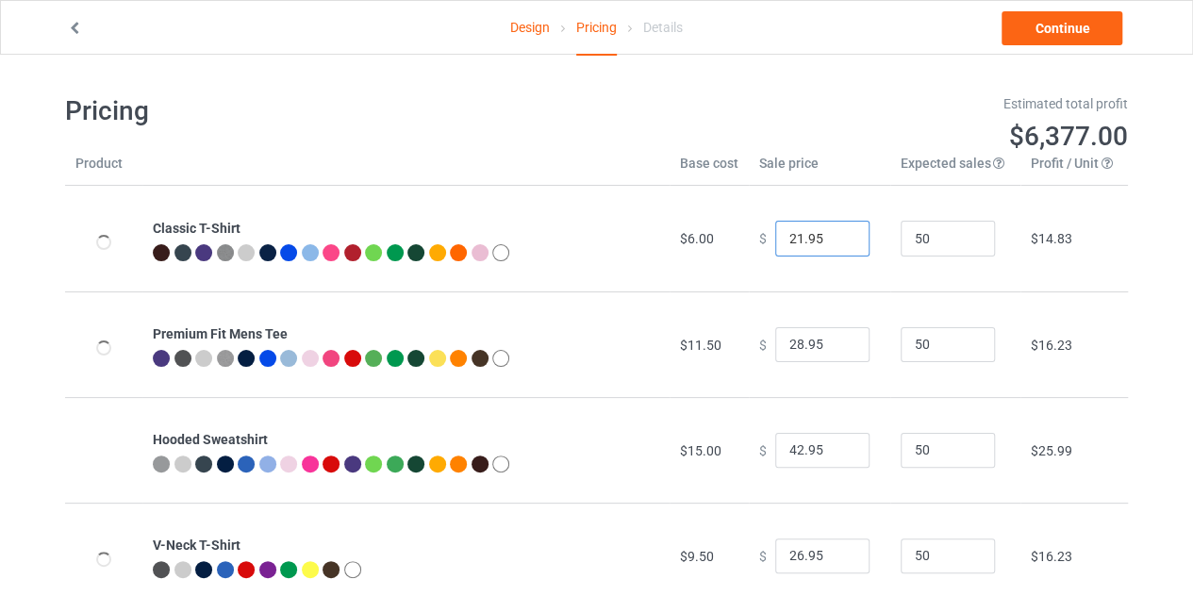
click at [841, 244] on input "21.95" at bounding box center [822, 239] width 94 height 36
click at [841, 244] on input "20.95" at bounding box center [822, 239] width 94 height 36
click at [841, 244] on input "19.95" at bounding box center [822, 239] width 94 height 36
type input "18.95"
click at [841, 244] on input "18.95" at bounding box center [822, 239] width 94 height 36
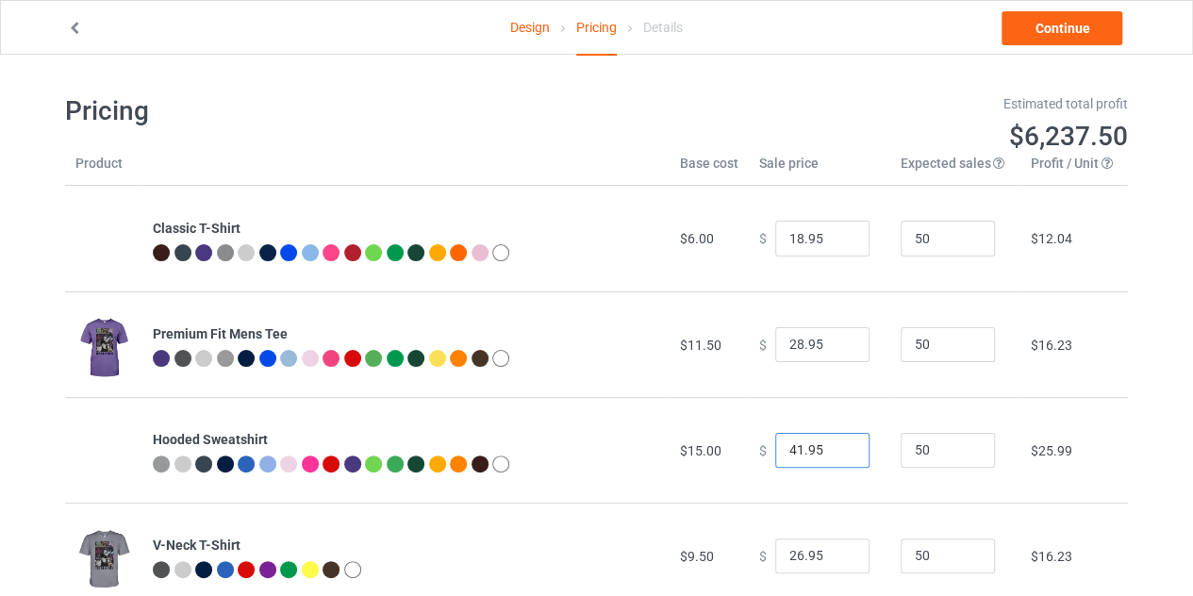
click at [835, 452] on input "41.95" at bounding box center [822, 451] width 94 height 36
click at [835, 452] on input "40.95" at bounding box center [822, 451] width 94 height 36
click at [835, 452] on input "39.95" at bounding box center [822, 451] width 94 height 36
click at [835, 452] on input "38.95" at bounding box center [822, 451] width 94 height 36
click at [835, 452] on input "37.95" at bounding box center [822, 451] width 94 height 36
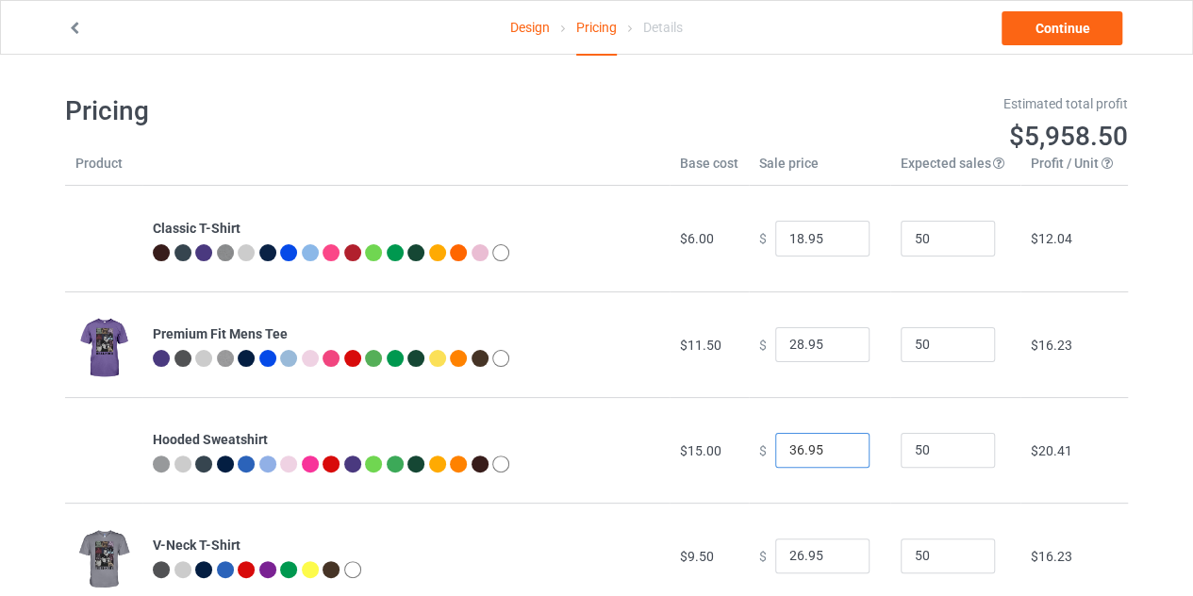
click at [835, 452] on input "36.95" at bounding box center [822, 451] width 94 height 36
type input "35.95"
click at [835, 452] on input "35.95" at bounding box center [822, 451] width 94 height 36
click at [1041, 16] on link "Continue" at bounding box center [1061, 28] width 121 height 34
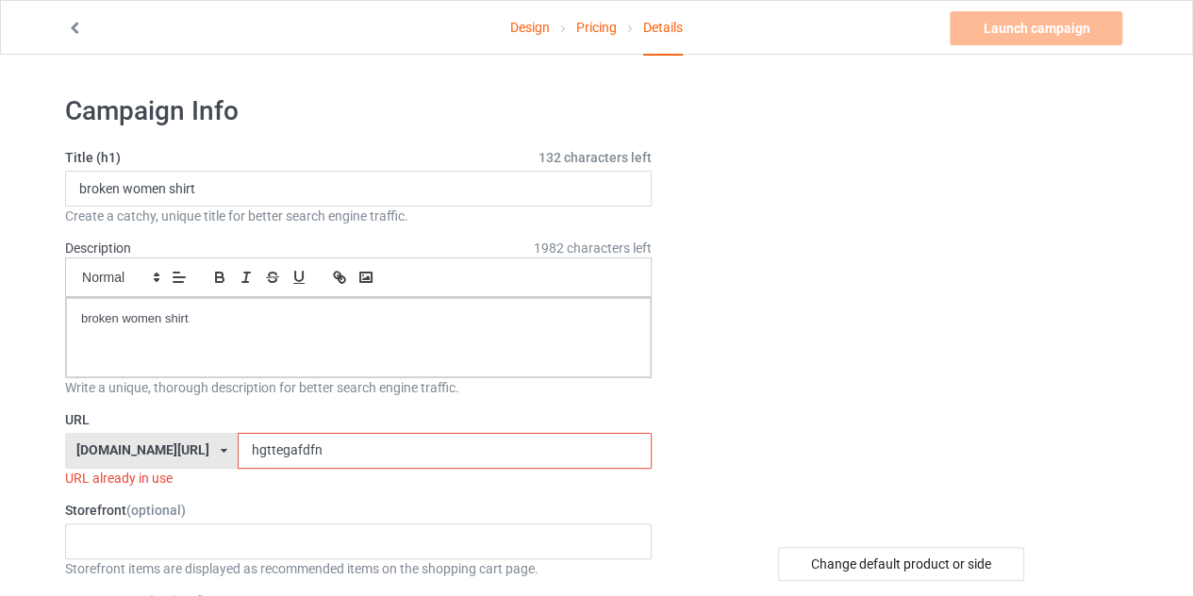
click at [461, 442] on input "hgttegafdfn" at bounding box center [444, 451] width 413 height 36
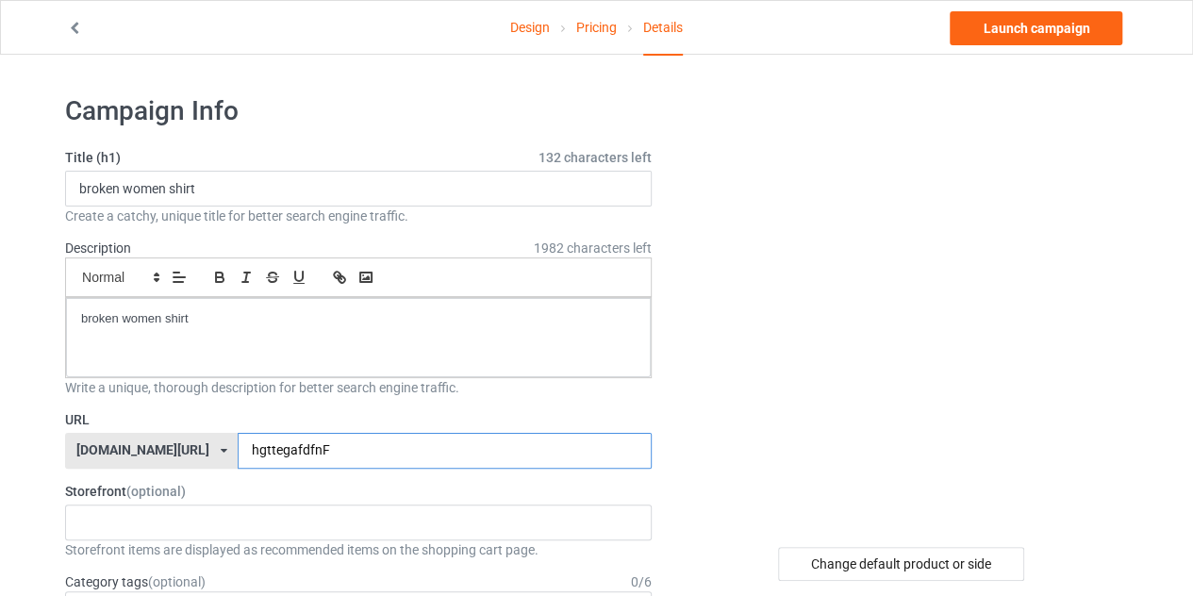
type input "hgttegafdfnF"
click at [213, 316] on p "broken women shirt" at bounding box center [358, 319] width 554 height 18
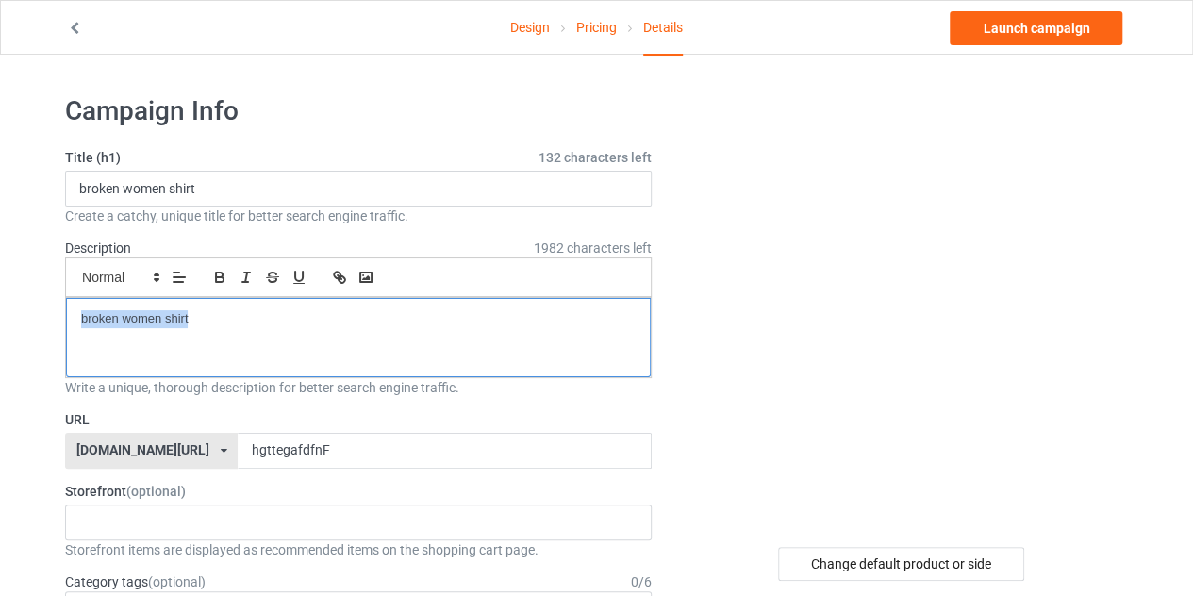
click at [213, 316] on p "broken women shirt" at bounding box center [358, 319] width 554 height 18
click at [211, 316] on p "LIMITED EDITION" at bounding box center [358, 319] width 554 height 18
copy p "LIMITED EDITION"
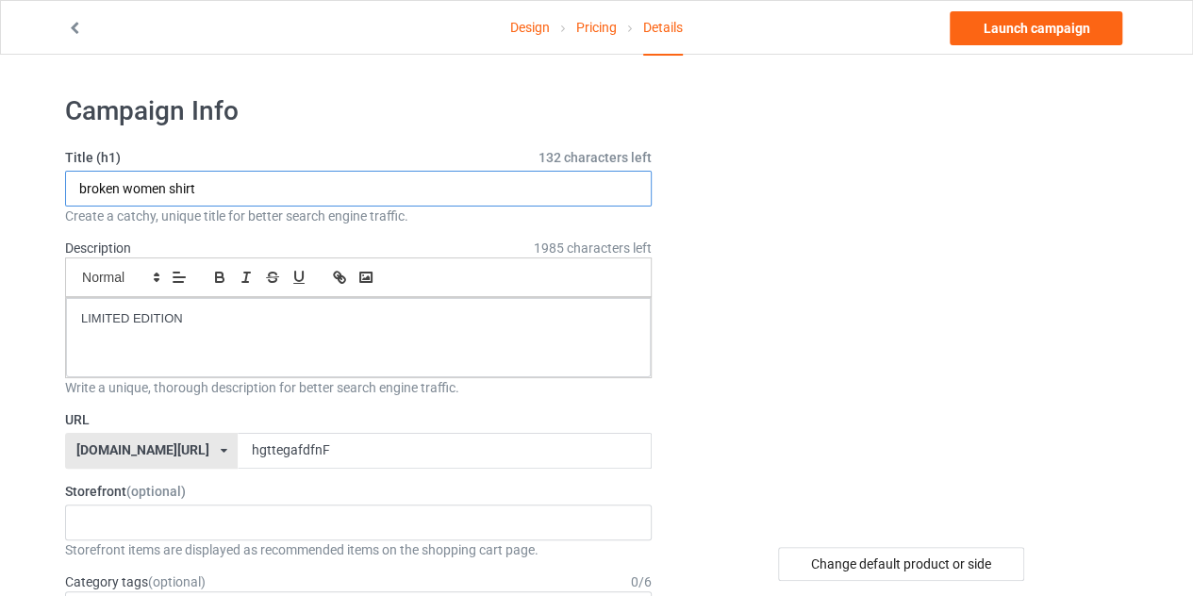
click at [265, 184] on input "broken women shirt" at bounding box center [358, 189] width 586 height 36
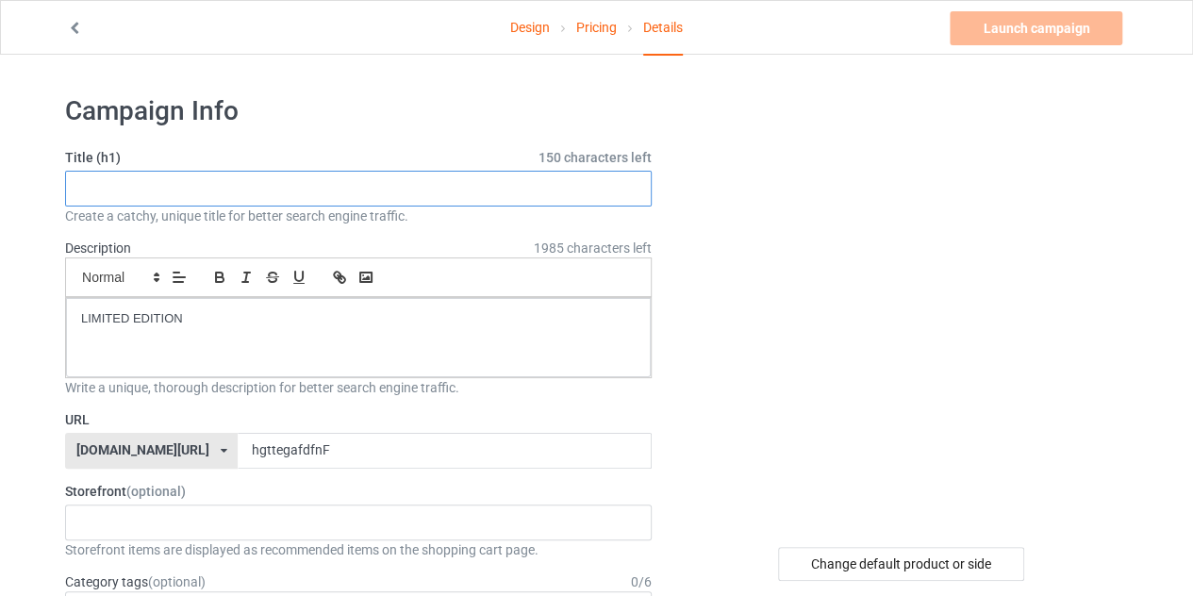
paste input "LIMITED EDITION"
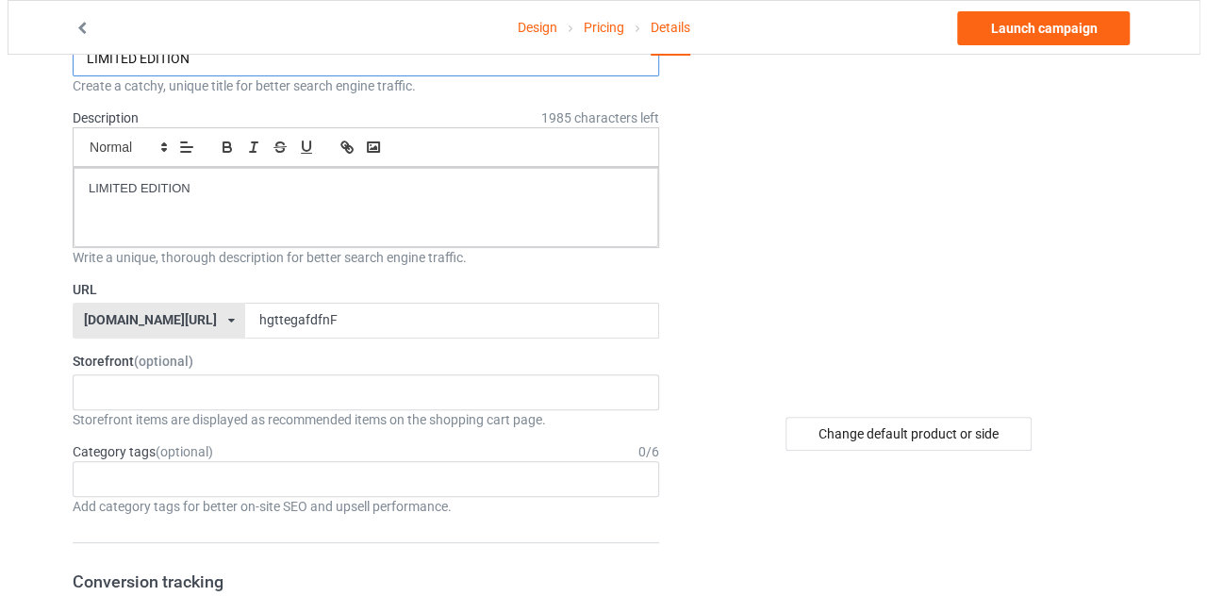
scroll to position [131, 0]
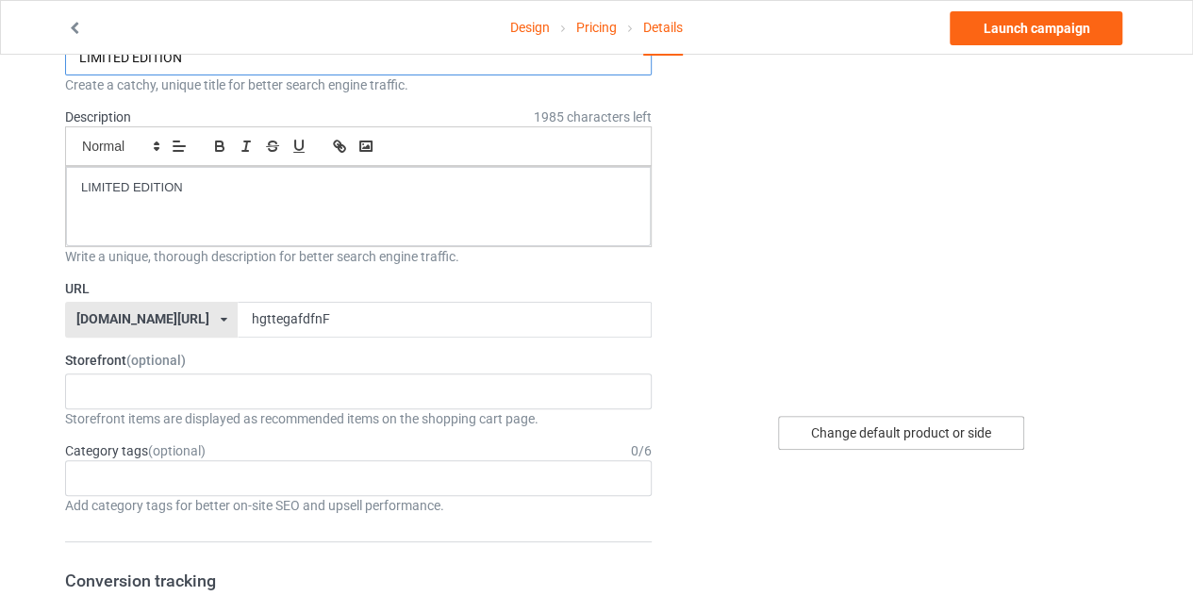
type input "LIMITED EDITION"
click at [870, 443] on div "Change default product or side" at bounding box center [901, 433] width 246 height 34
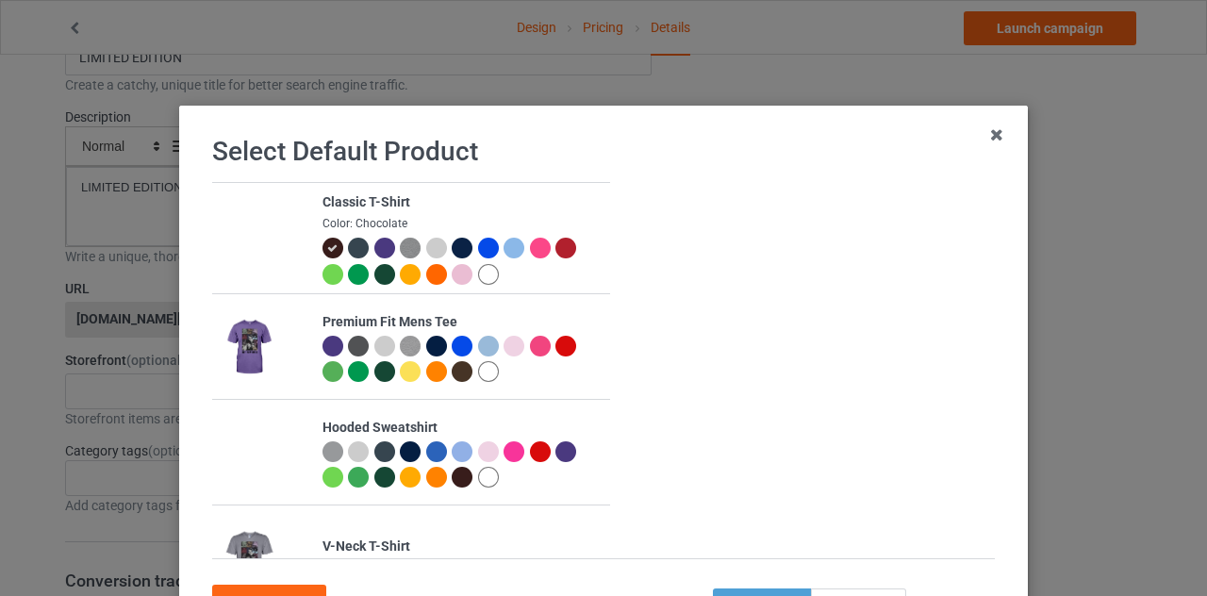
click at [478, 269] on div at bounding box center [488, 274] width 21 height 21
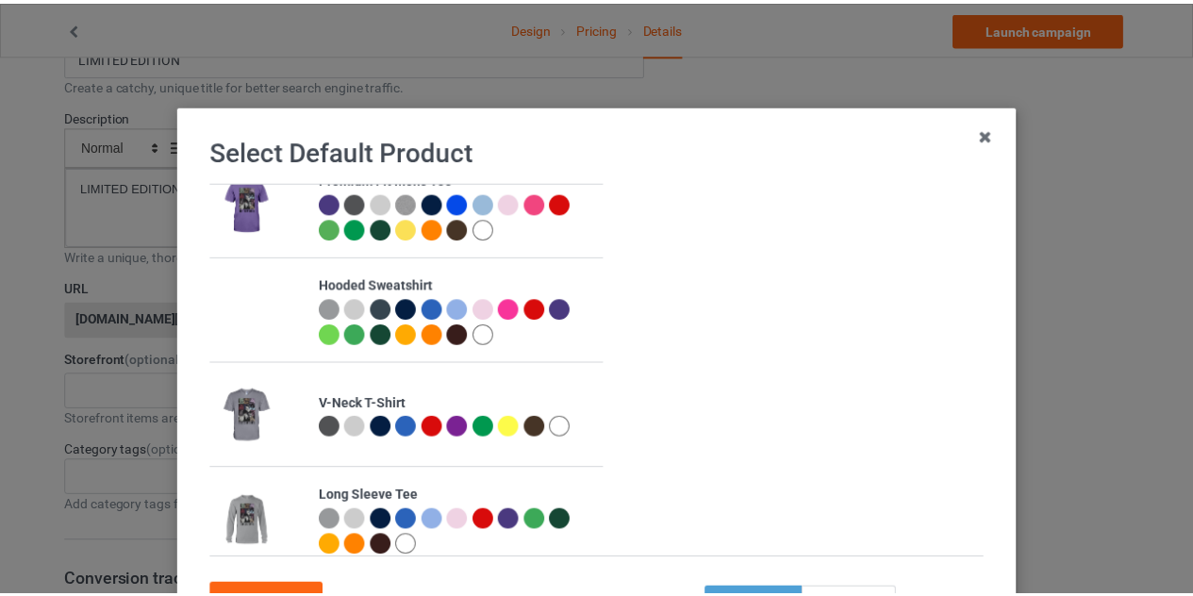
scroll to position [152, 0]
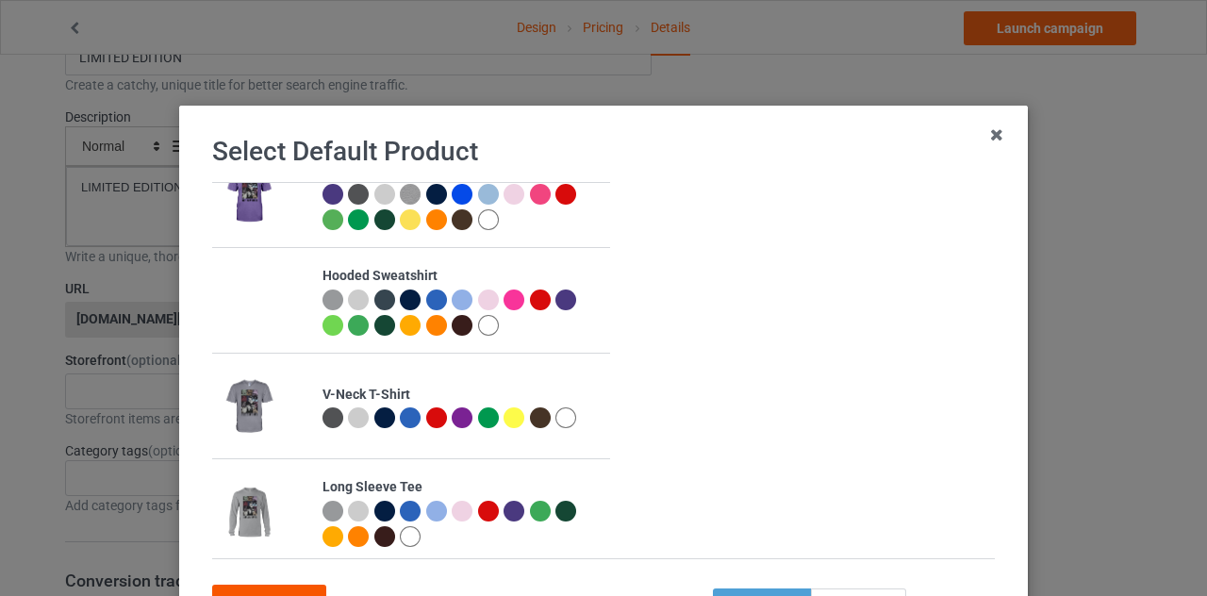
click at [269, 585] on div "Confirm" at bounding box center [269, 602] width 114 height 34
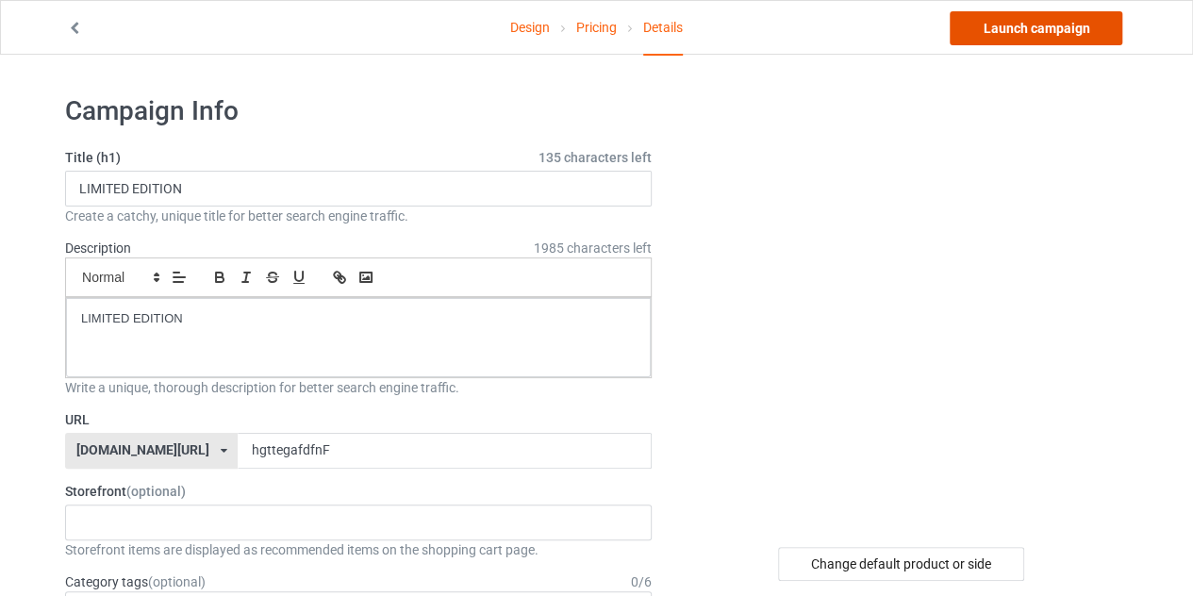
click at [1034, 27] on link "Launch campaign" at bounding box center [1035, 28] width 173 height 34
